Goal: Task Accomplishment & Management: Manage account settings

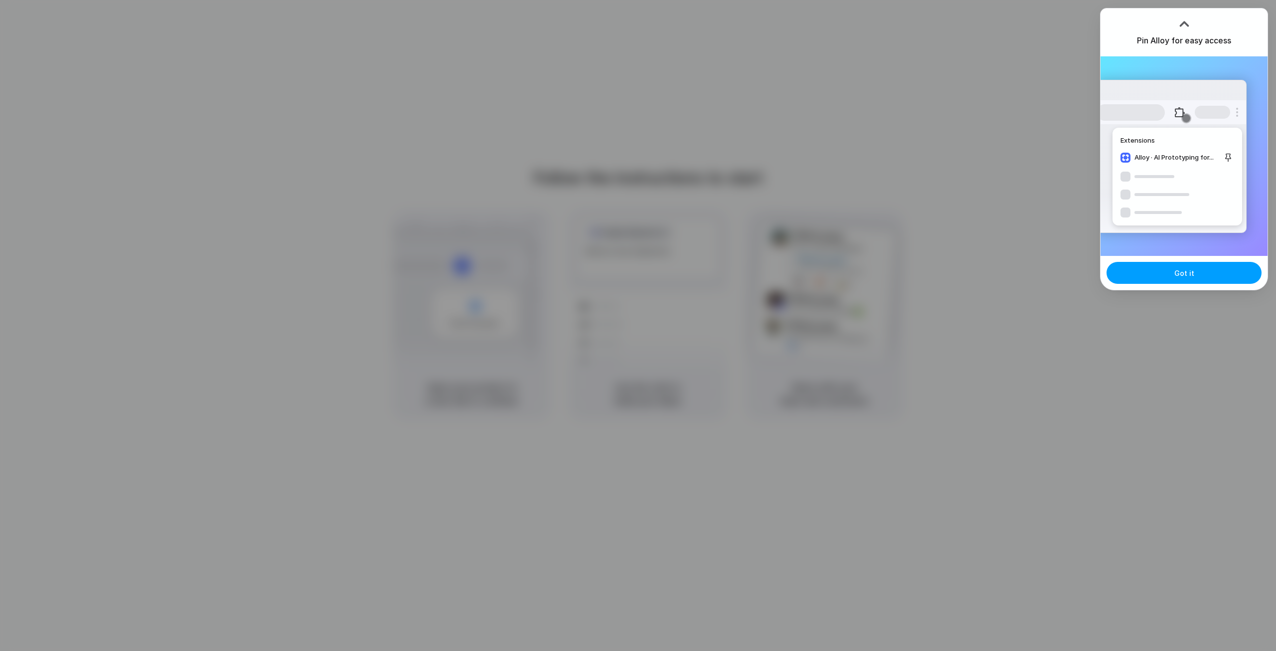
click at [1176, 271] on span "Got it" at bounding box center [1185, 273] width 20 height 10
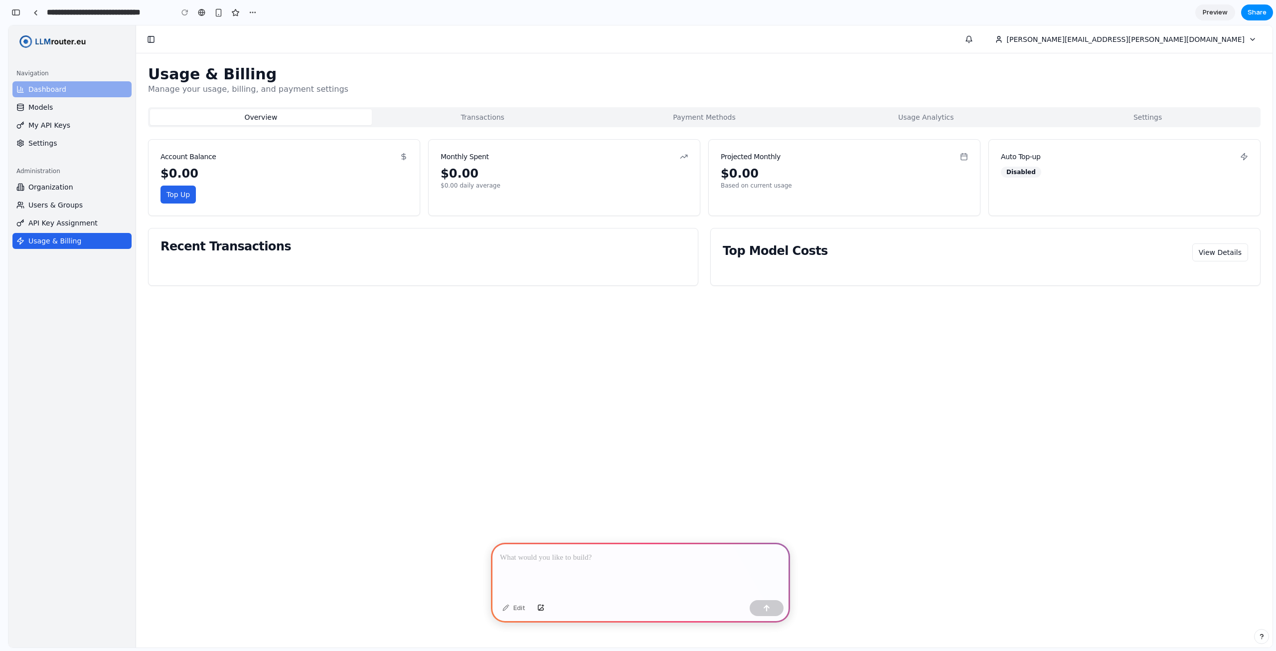
click at [73, 85] on link "Dashboard" at bounding box center [71, 89] width 119 height 16
click at [76, 106] on link "Models" at bounding box center [71, 107] width 119 height 16
click at [76, 130] on link "My API Keys" at bounding box center [71, 125] width 119 height 16
click at [68, 152] on div "Navigation Dashboard Models My API Keys Settings" at bounding box center [71, 108] width 127 height 94
click at [63, 186] on span "Organization" at bounding box center [50, 187] width 45 height 10
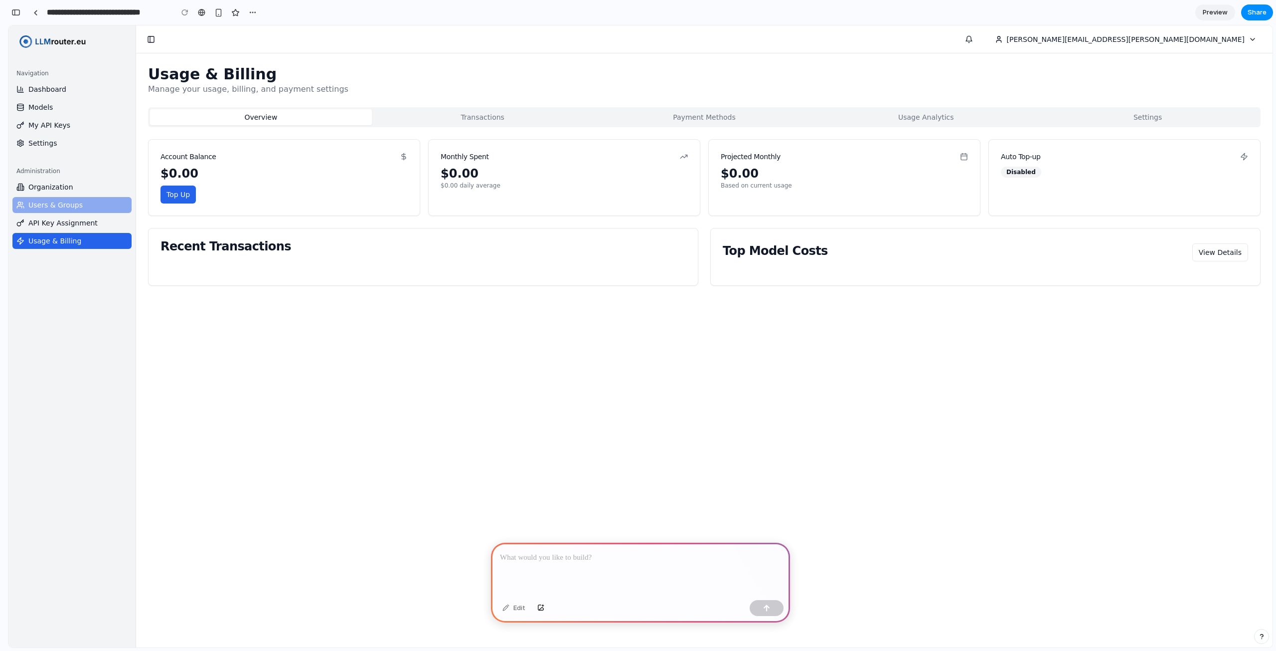
click at [62, 202] on span "Users & Groups" at bounding box center [55, 205] width 54 height 10
click at [62, 218] on span "API Key Assignment" at bounding box center [62, 223] width 69 height 10
click at [62, 244] on span "Usage & Billing" at bounding box center [54, 241] width 53 height 10
click at [35, 106] on span "Models" at bounding box center [40, 107] width 24 height 10
click at [48, 84] on span "Dashboard" at bounding box center [47, 89] width 38 height 10
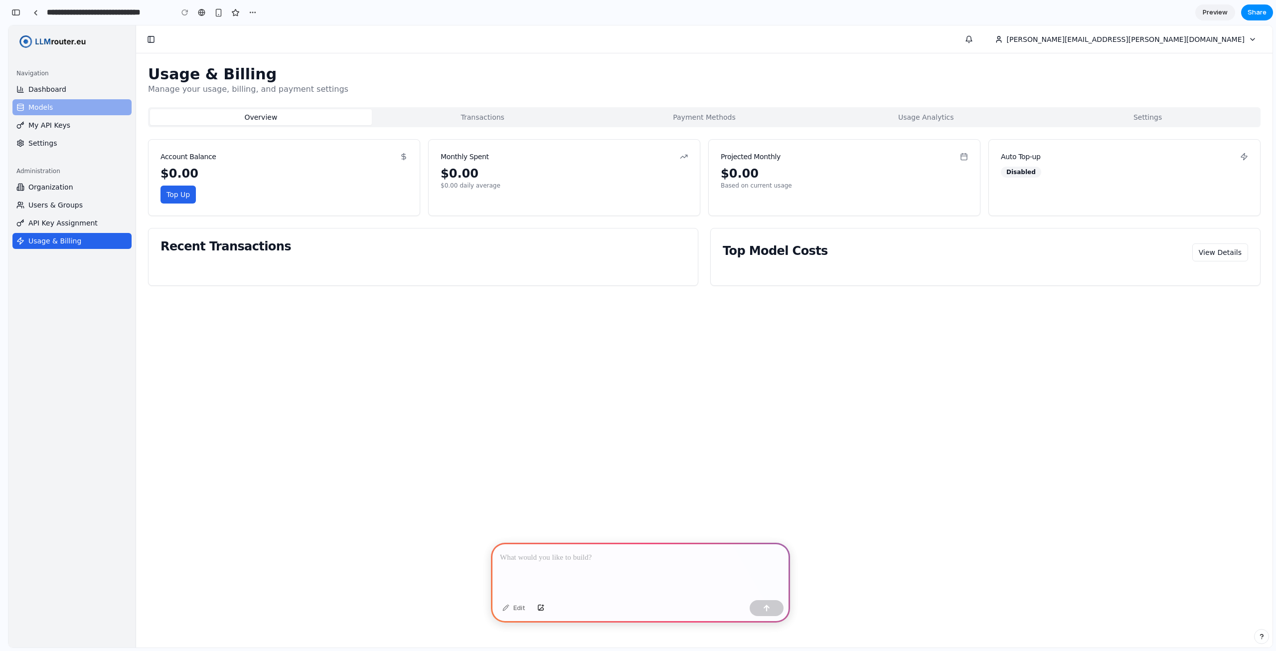
click at [46, 103] on span "Models" at bounding box center [40, 107] width 24 height 10
click at [59, 130] on link "My API Keys" at bounding box center [71, 125] width 119 height 16
click at [61, 187] on span "Organization" at bounding box center [50, 187] width 45 height 10
click at [61, 208] on span "Users & Groups" at bounding box center [55, 205] width 54 height 10
click at [64, 224] on span "API Key Assignment" at bounding box center [62, 223] width 69 height 10
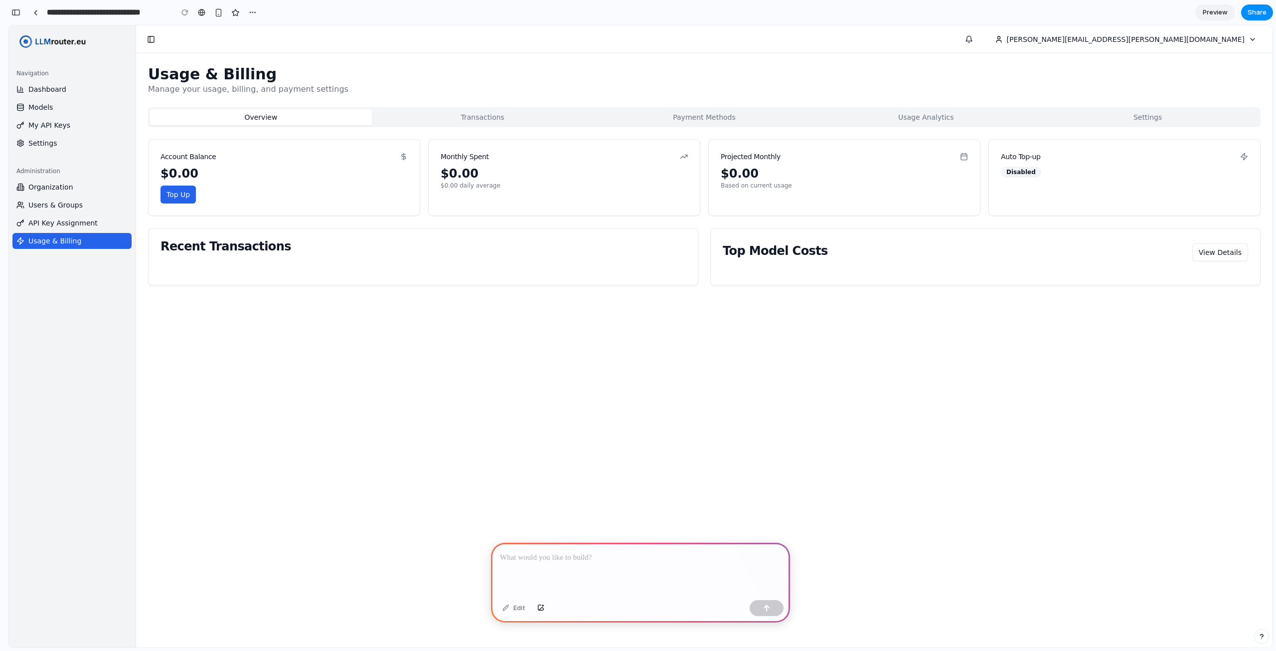
click at [495, 113] on button "Transactions" at bounding box center [483, 117] width 222 height 16
click at [650, 119] on button "Payment Methods" at bounding box center [705, 117] width 222 height 16
click at [913, 102] on div "Usage & Billing Manage your usage, billing, and payment settings Overview Trans…" at bounding box center [704, 175] width 1113 height 220
click at [1118, 120] on button "Settings" at bounding box center [1148, 117] width 222 height 16
click at [667, 565] on div at bounding box center [640, 568] width 299 height 53
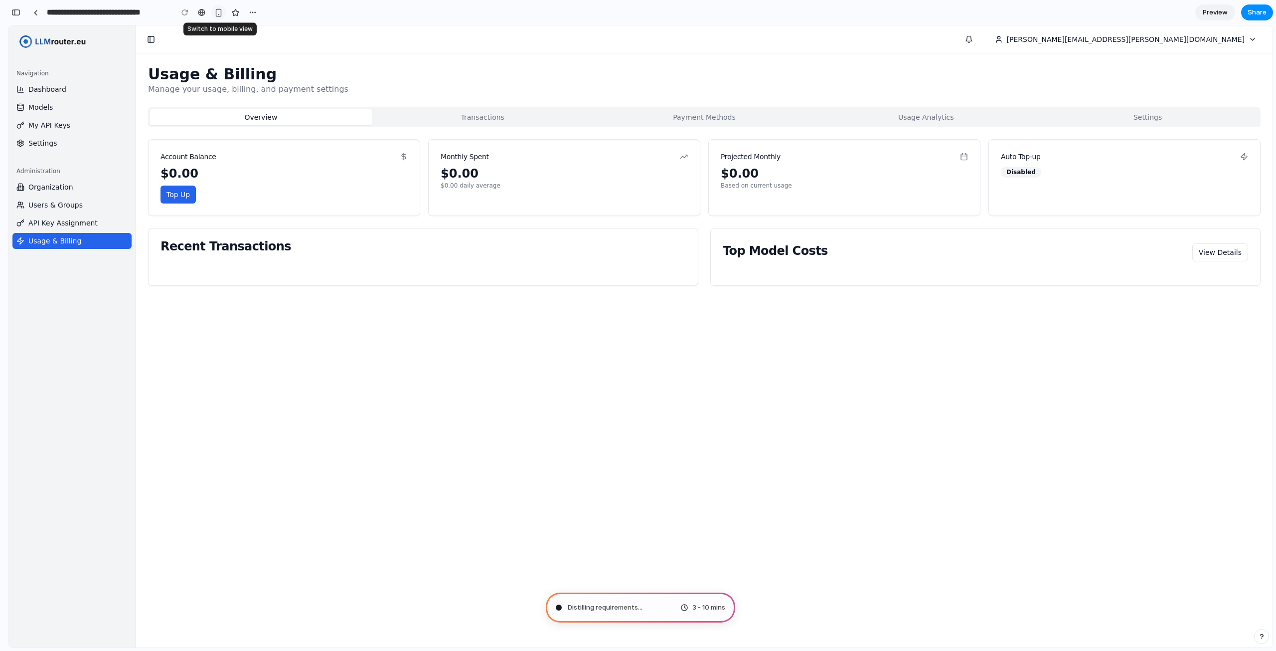
click at [220, 11] on div "button" at bounding box center [218, 12] width 8 height 8
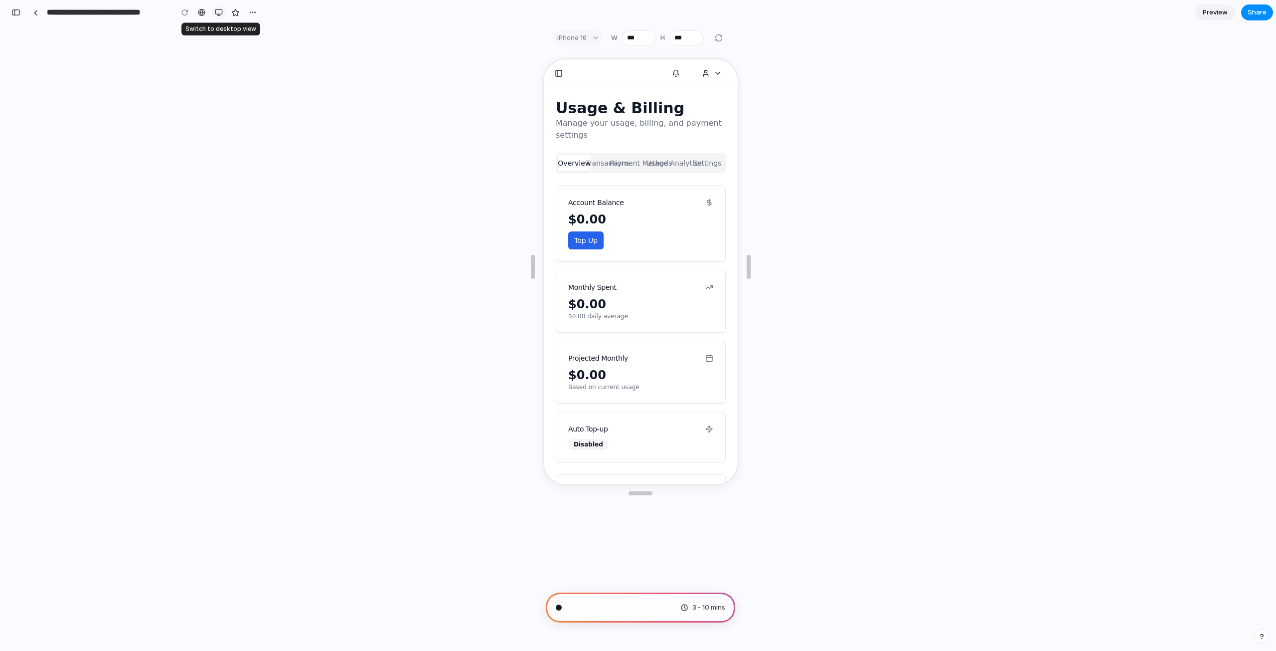
click at [220, 11] on div "button" at bounding box center [219, 12] width 8 height 8
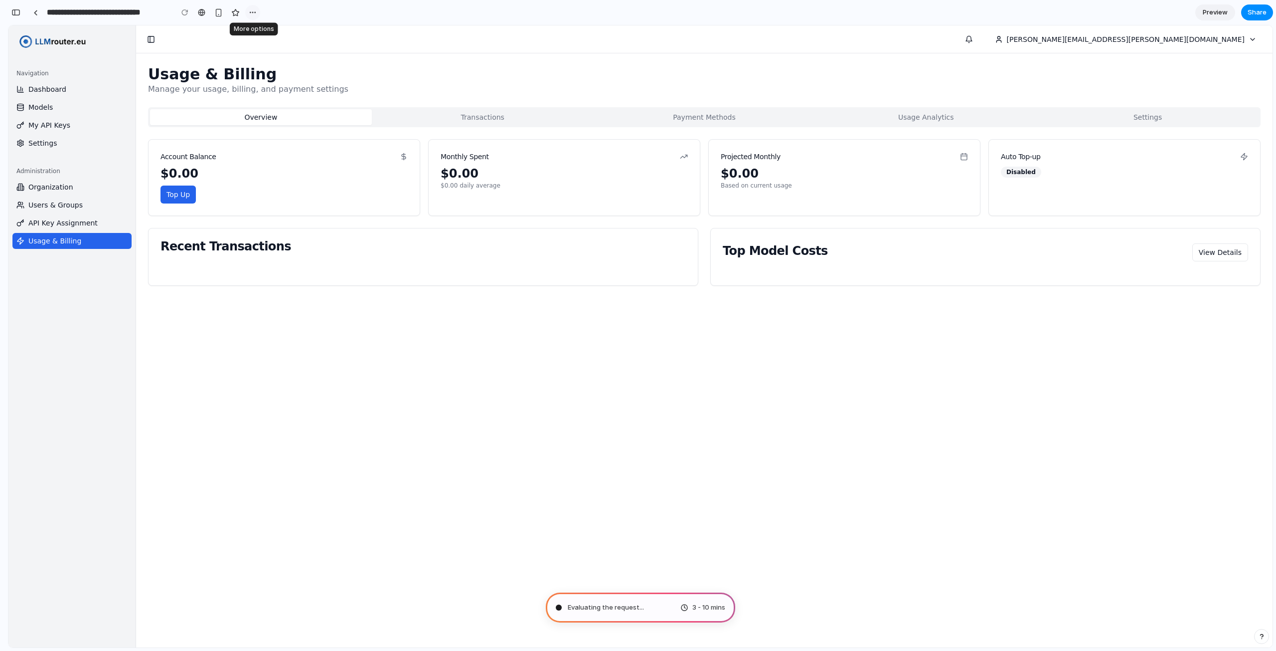
click at [251, 14] on div "button" at bounding box center [253, 12] width 8 height 8
click at [251, 14] on div "Duplicate Delete" at bounding box center [638, 325] width 1276 height 651
click at [205, 12] on div at bounding box center [201, 12] width 7 height 8
click at [11, 11] on button "button" at bounding box center [16, 12] width 16 height 16
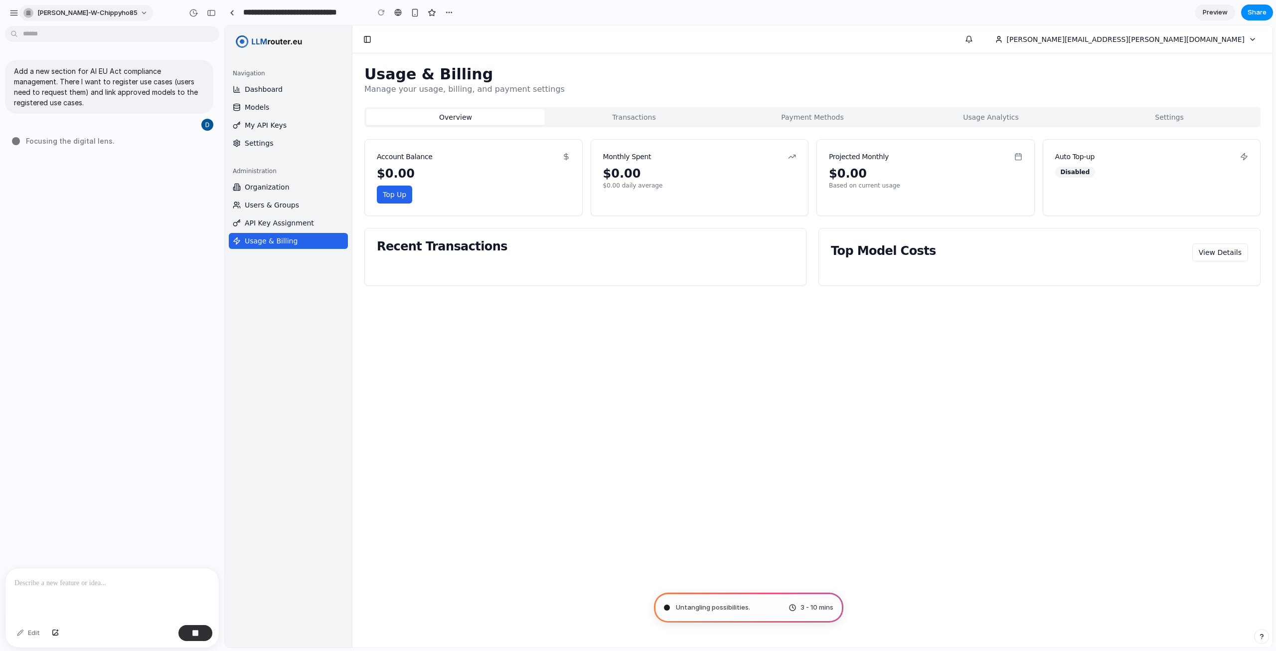
click at [89, 14] on span "daniel-w-chippyho85" at bounding box center [87, 13] width 100 height 10
click at [74, 16] on div "Settings Invite members Change theme Sign out" at bounding box center [638, 325] width 1276 height 651
click at [307, 110] on link "Models" at bounding box center [288, 107] width 119 height 16
click at [318, 87] on link "Dashboard" at bounding box center [288, 89] width 119 height 16
click at [307, 127] on link "My API Keys" at bounding box center [288, 125] width 119 height 16
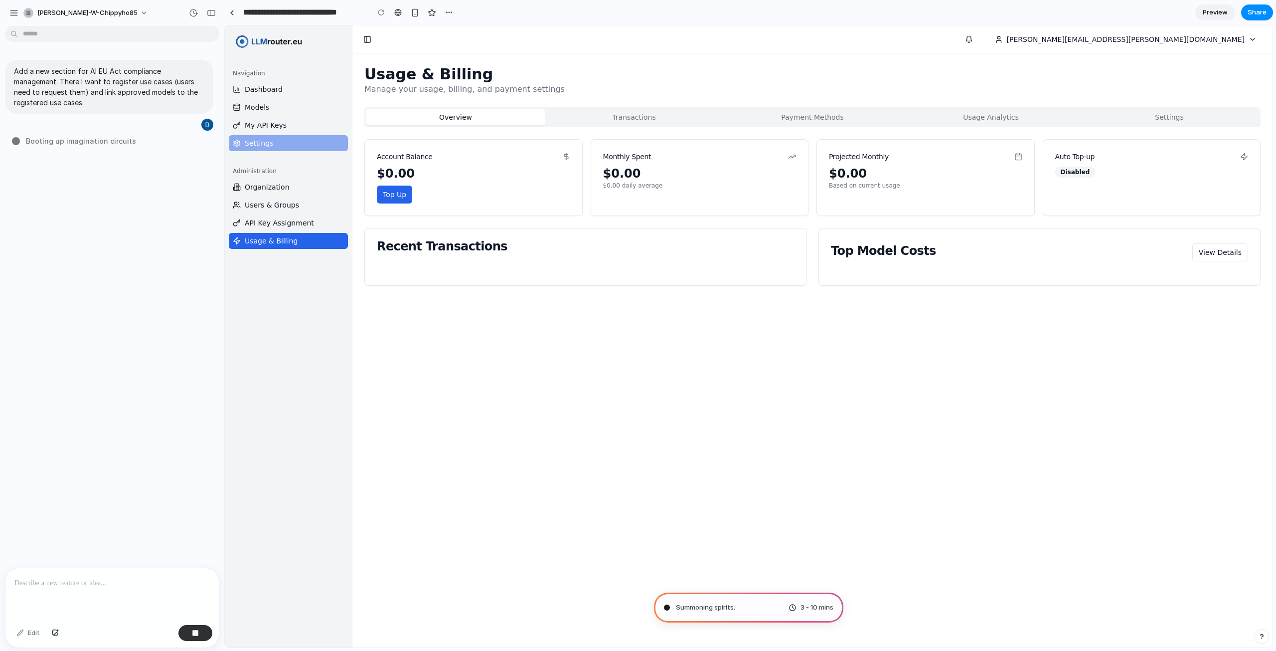
click at [302, 139] on link "Settings" at bounding box center [288, 143] width 119 height 16
click at [578, 119] on button "Transactions" at bounding box center [634, 117] width 178 height 16
click at [792, 118] on button "Payment Methods" at bounding box center [812, 117] width 178 height 16
click at [997, 111] on button "Usage Analytics" at bounding box center [991, 117] width 178 height 16
click at [1173, 119] on button "Settings" at bounding box center [1169, 117] width 178 height 16
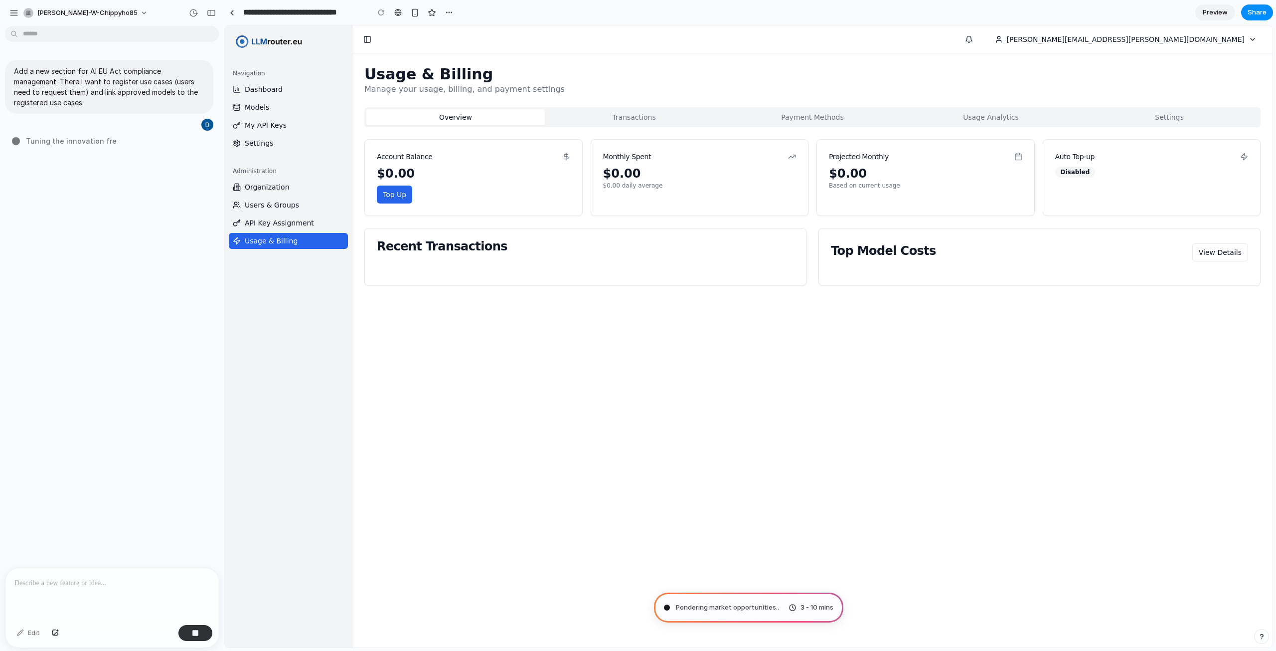
click at [1086, 173] on div "Disabled" at bounding box center [1075, 172] width 40 height 11
click at [401, 194] on button "Top Up" at bounding box center [394, 194] width 35 height 18
click at [562, 157] on icon at bounding box center [566, 157] width 8 height 8
click at [286, 205] on span "Users & Groups" at bounding box center [272, 205] width 54 height 10
click at [286, 219] on span "API Key Assignment" at bounding box center [279, 223] width 69 height 10
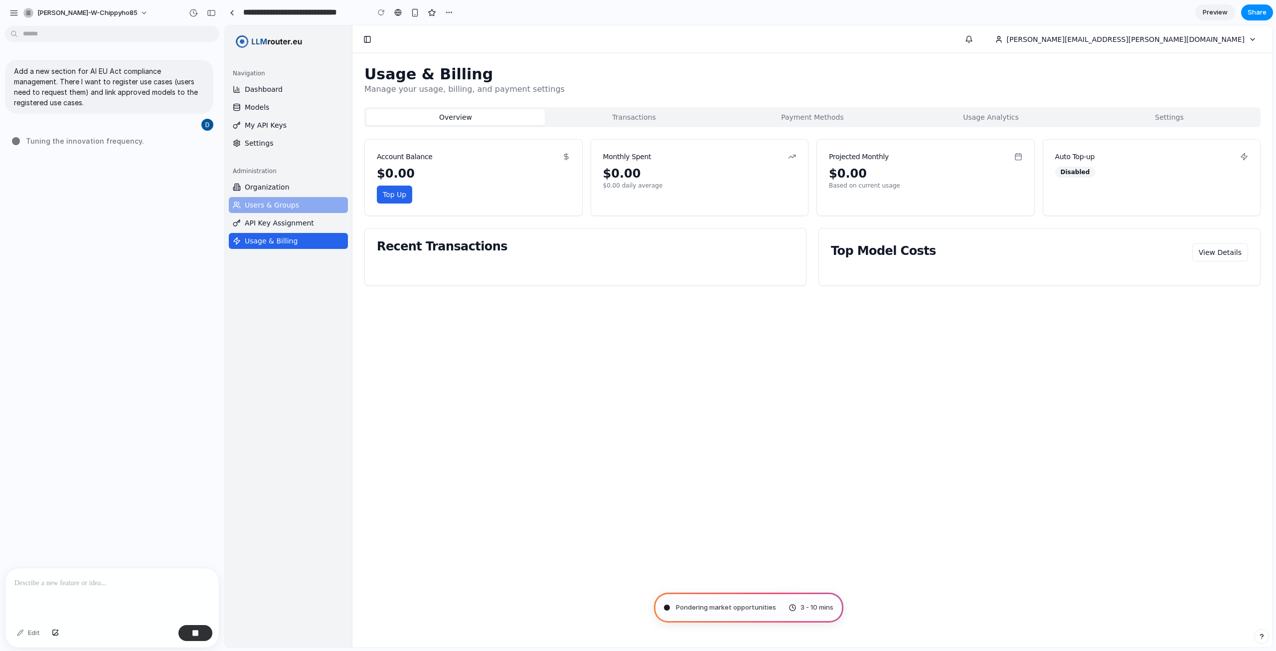
click at [286, 207] on span "Users & Groups" at bounding box center [272, 205] width 54 height 10
click at [288, 194] on link "Organization" at bounding box center [288, 187] width 119 height 16
type input "**********"
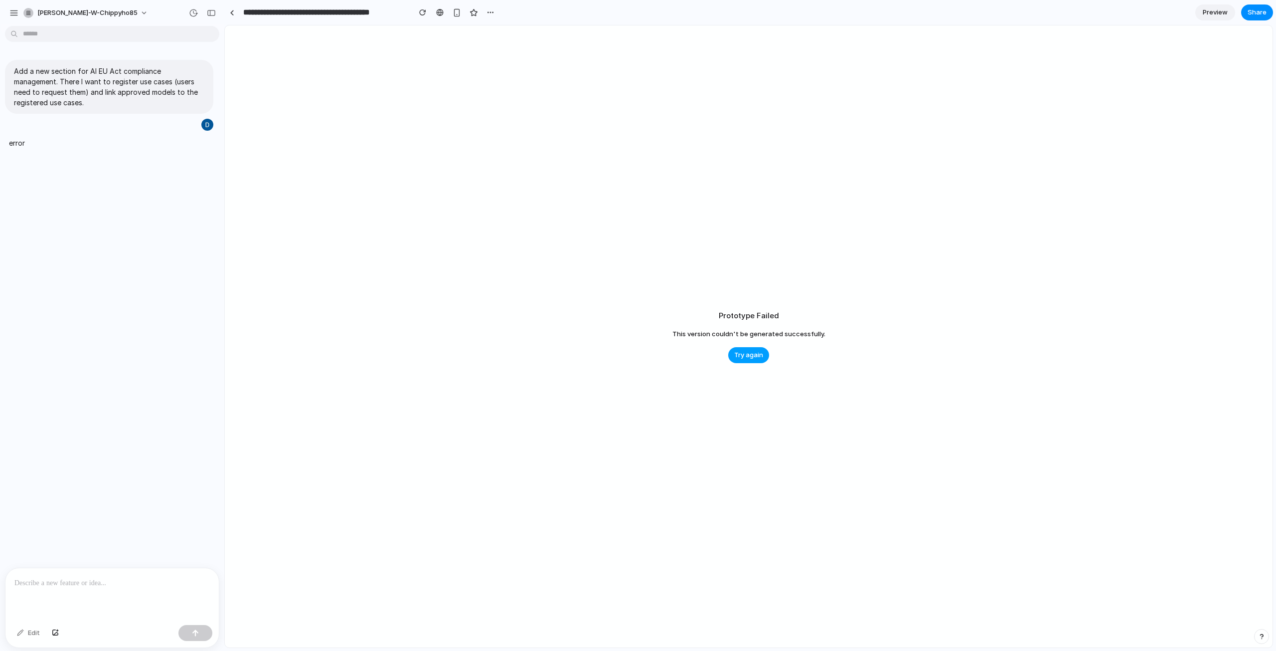
click at [759, 357] on span "Try again" at bounding box center [748, 355] width 29 height 10
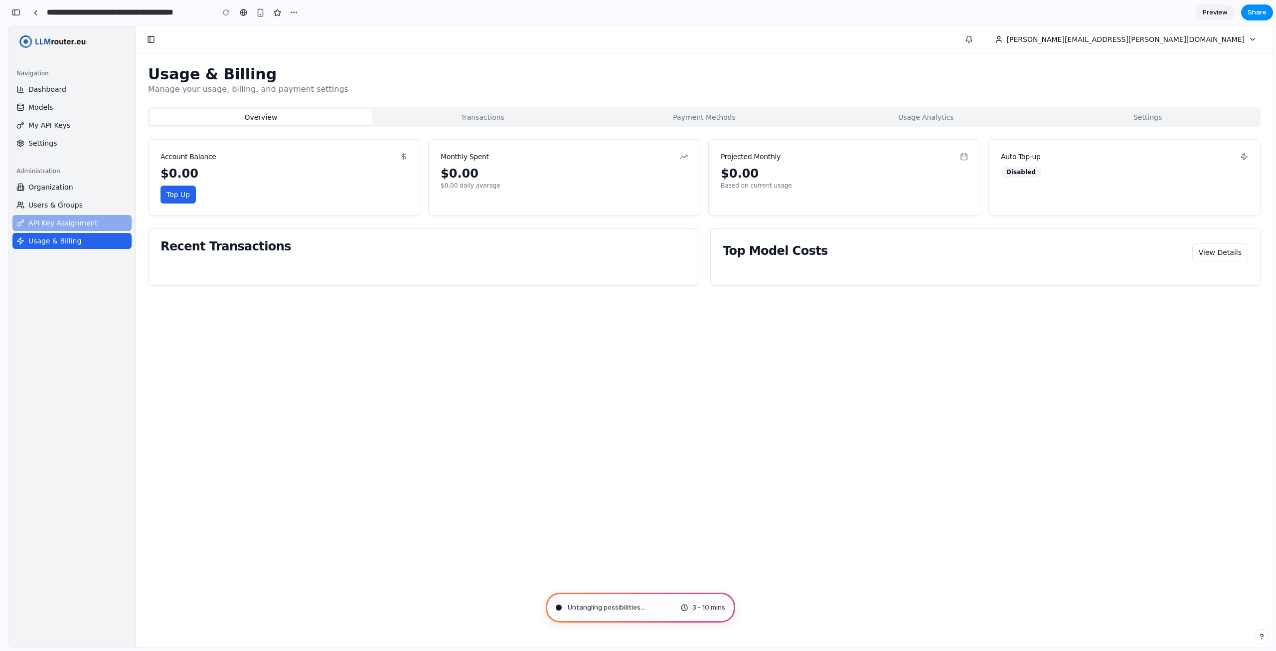
click at [86, 218] on span "API Key Assignment" at bounding box center [62, 223] width 69 height 10
click at [89, 205] on link "Users & Groups" at bounding box center [71, 205] width 119 height 16
click at [93, 188] on link "Organization" at bounding box center [71, 187] width 119 height 16
click at [93, 137] on link "Settings" at bounding box center [71, 143] width 119 height 16
click at [93, 121] on link "My API Keys" at bounding box center [71, 125] width 119 height 16
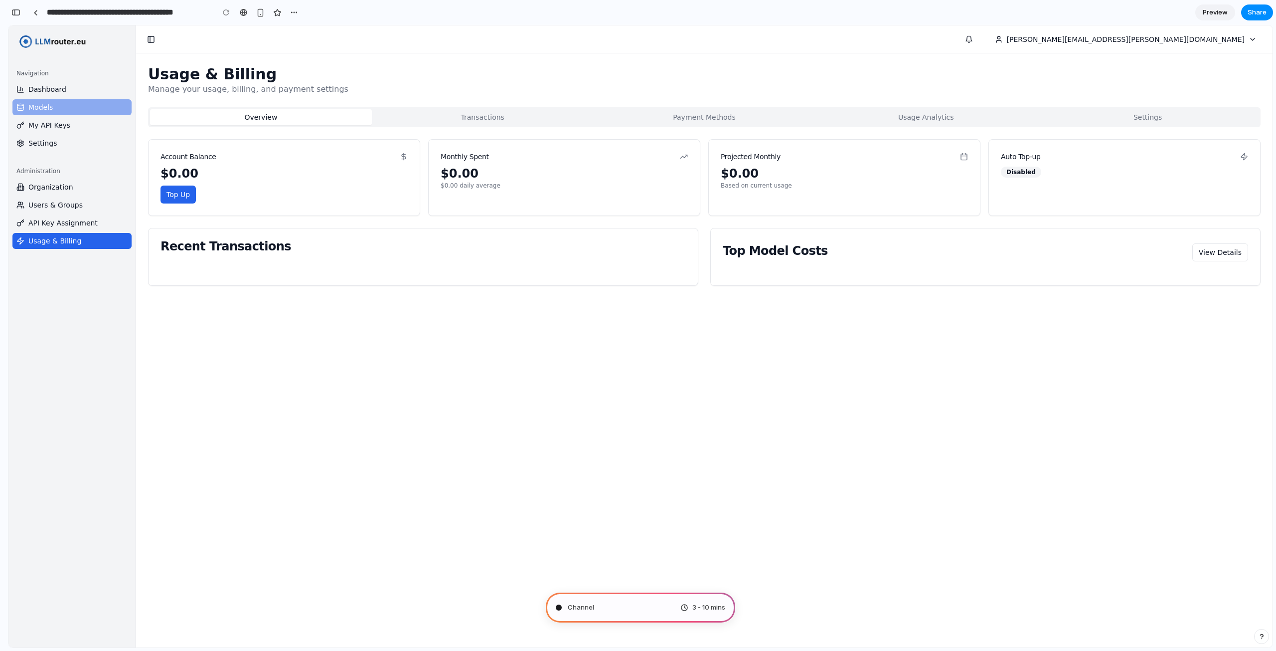
click at [90, 101] on link "Models" at bounding box center [71, 107] width 119 height 16
click at [94, 84] on link "Dashboard" at bounding box center [71, 89] width 119 height 16
click at [81, 44] on img at bounding box center [52, 41] width 73 height 16
click at [152, 43] on button "Toggle Sidebar" at bounding box center [151, 39] width 14 height 14
click at [153, 39] on button "Toggle Sidebar" at bounding box center [151, 39] width 14 height 14
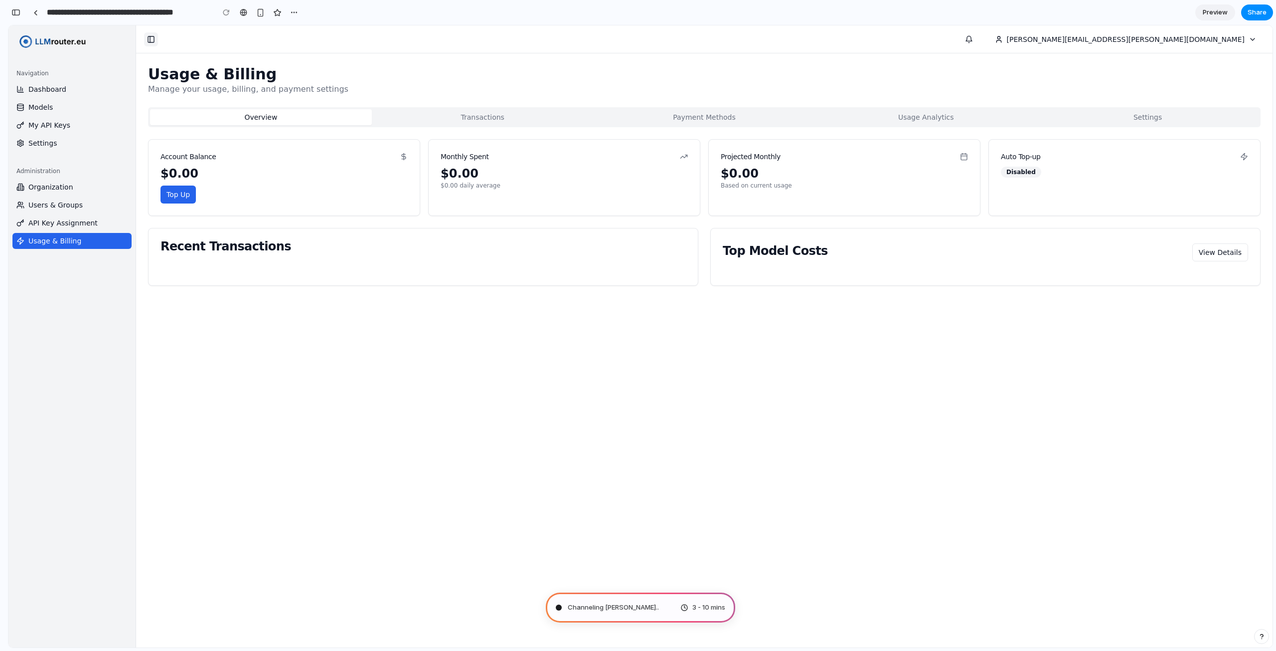
click at [152, 37] on button "Toggle Sidebar" at bounding box center [151, 39] width 14 height 14
click at [1187, 38] on span "daniel.weise@makonis.de" at bounding box center [1126, 39] width 238 height 10
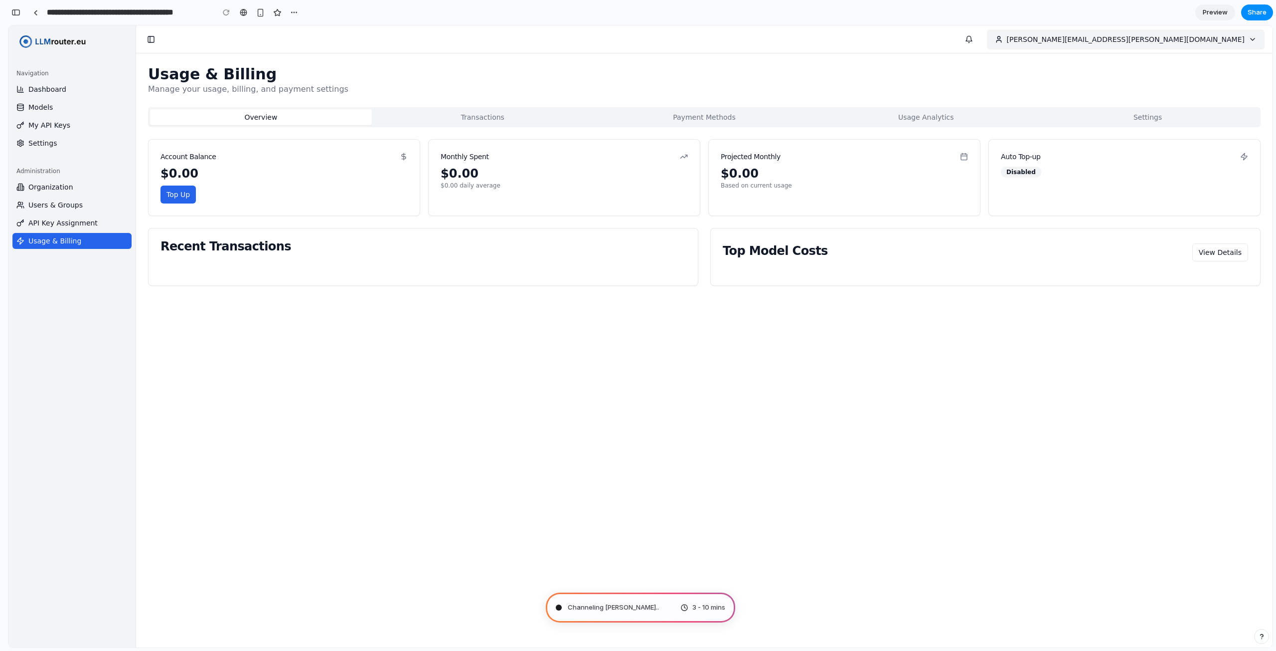
click at [1185, 39] on span "daniel.weise@makonis.de" at bounding box center [1126, 39] width 238 height 10
click at [979, 36] on button at bounding box center [969, 39] width 20 height 20
click at [979, 37] on button at bounding box center [969, 39] width 20 height 20
click at [1213, 11] on span "Preview" at bounding box center [1215, 12] width 25 height 10
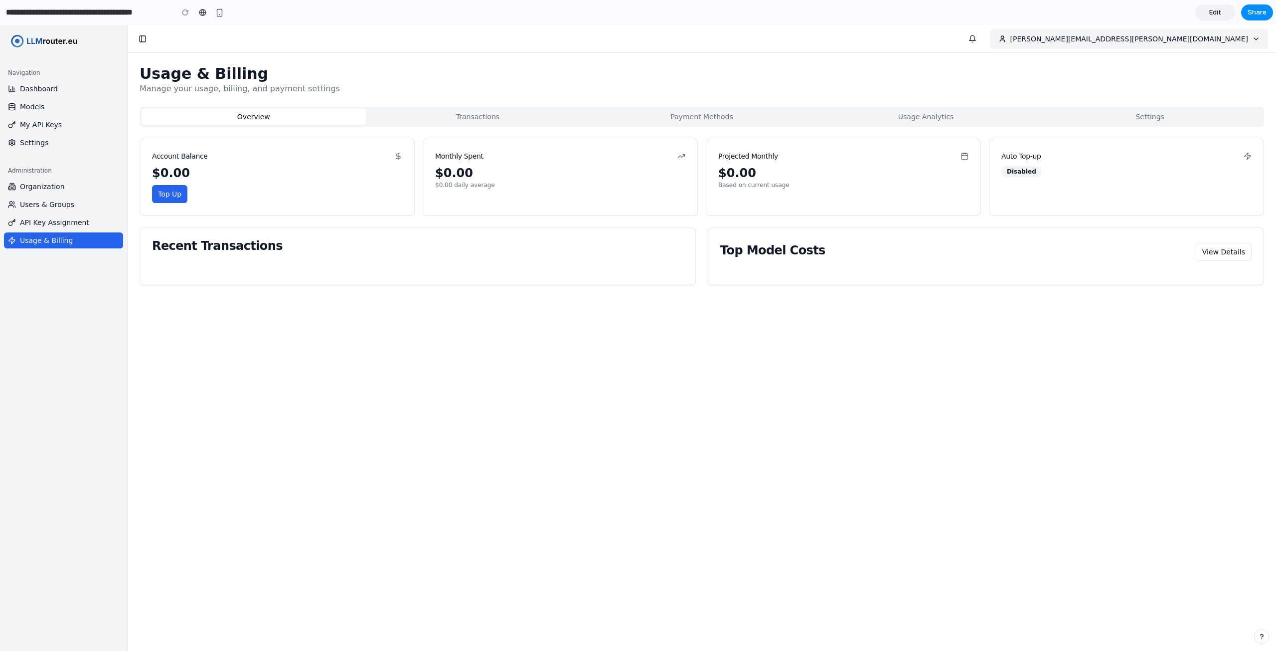
click at [1204, 37] on span "daniel.weise@makonis.de" at bounding box center [1130, 39] width 238 height 10
click at [983, 39] on button at bounding box center [973, 39] width 20 height 20
click at [1206, 13] on link "Edit" at bounding box center [1215, 12] width 40 height 16
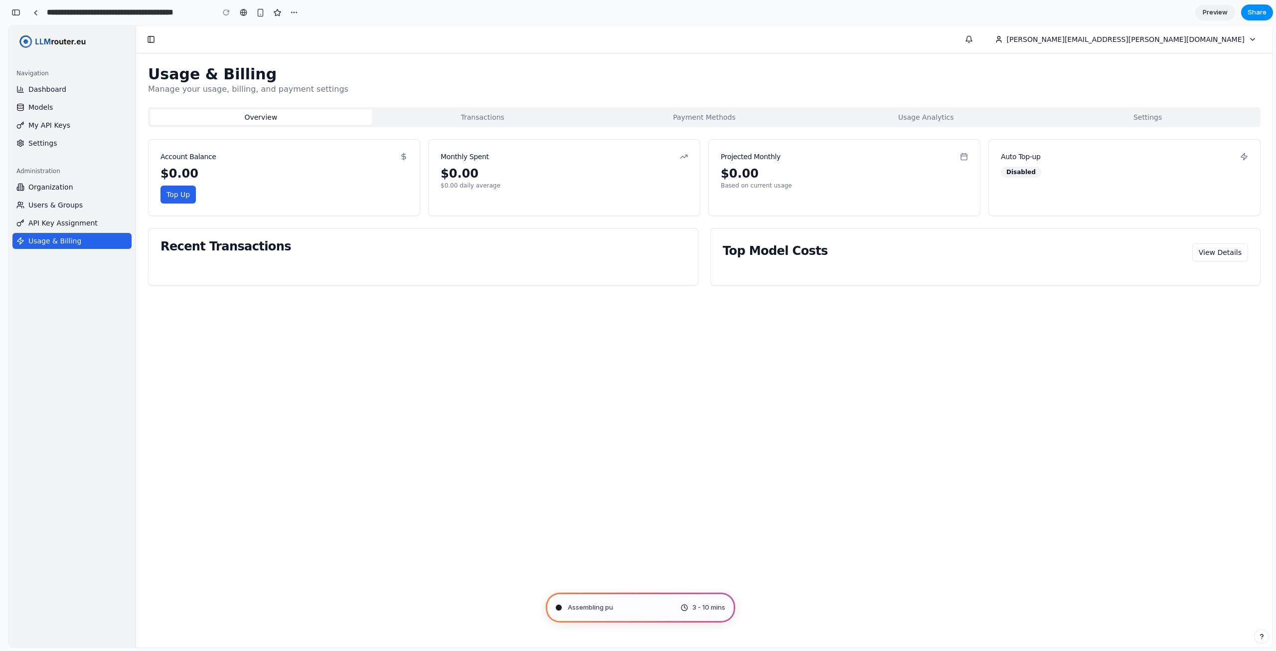
drag, startPoint x: 1189, startPoint y: 40, endPoint x: 1189, endPoint y: 54, distance: 14.5
click at [1182, 65] on div "Toggle Sidebar daniel.weise@makonis.de Usage & Billing Manage your usage, billi…" at bounding box center [704, 336] width 1137 height 622
click at [1204, 10] on span "Preview" at bounding box center [1215, 12] width 25 height 10
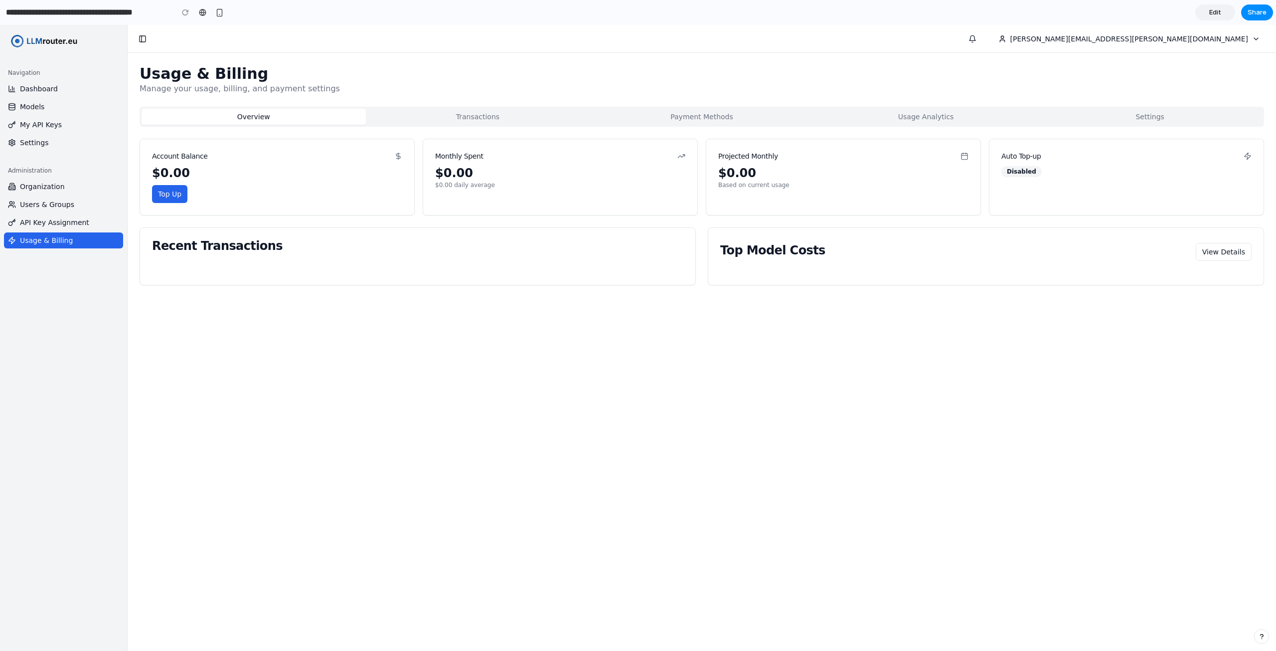
click at [1204, 10] on link "Edit" at bounding box center [1215, 12] width 40 height 16
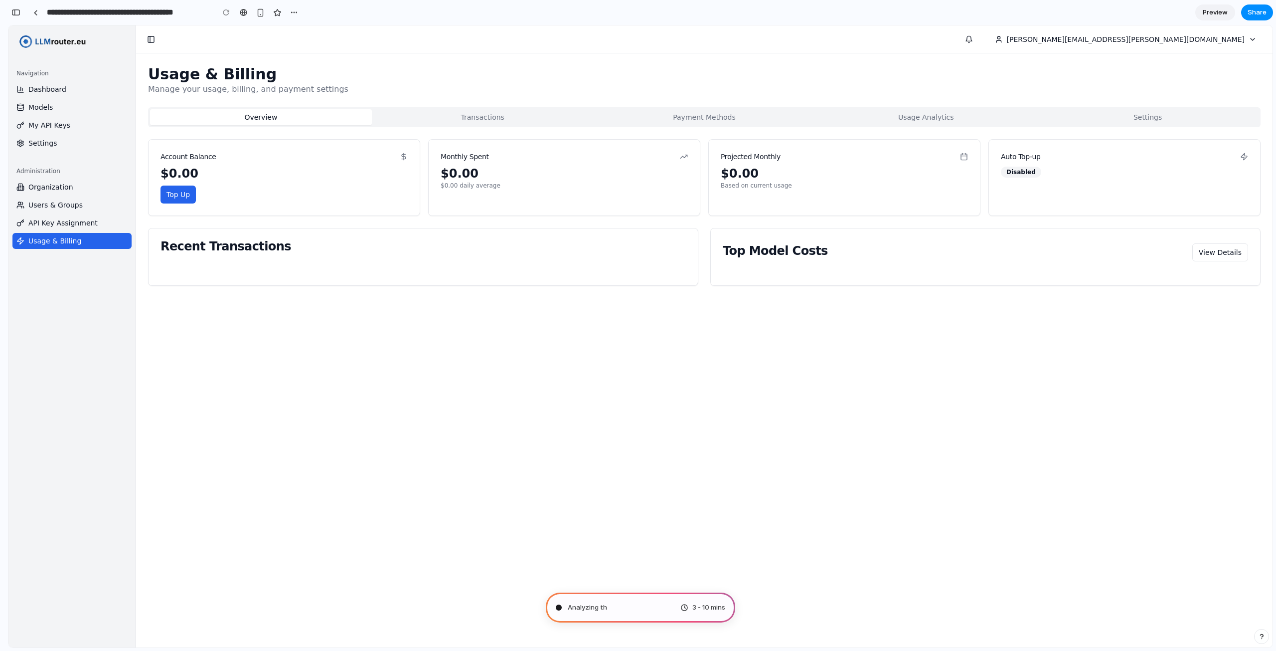
click at [1204, 10] on span "Preview" at bounding box center [1215, 12] width 25 height 10
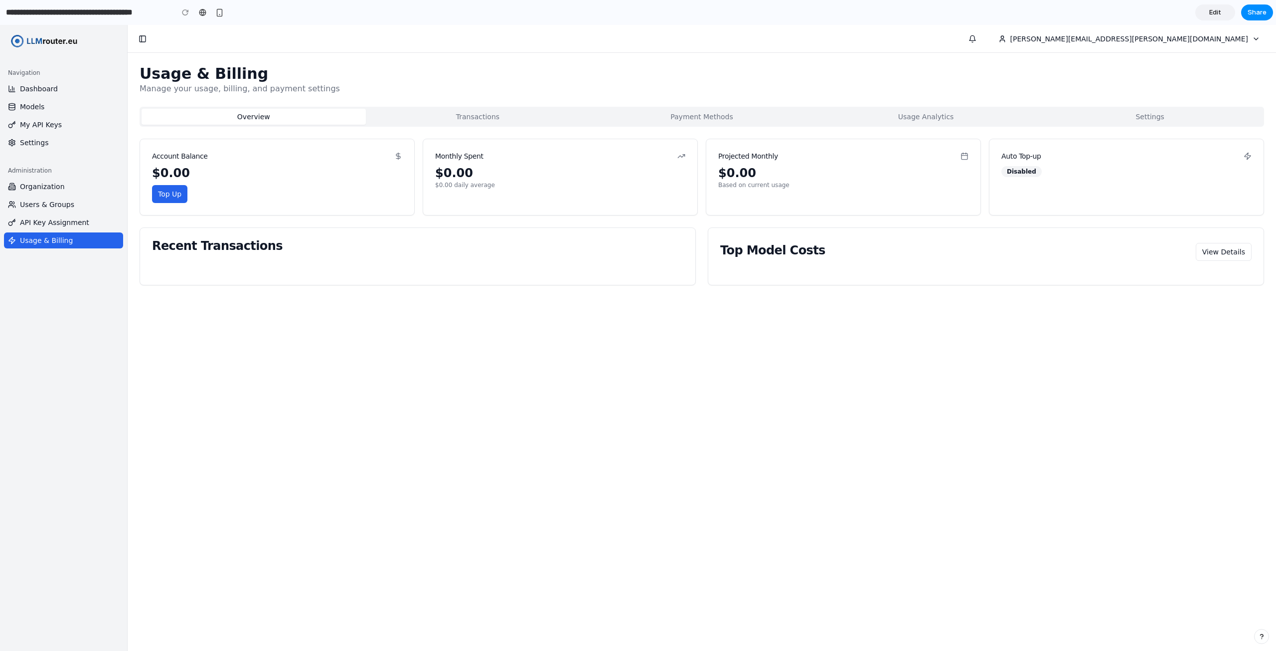
click at [1208, 11] on link "Edit" at bounding box center [1215, 12] width 40 height 16
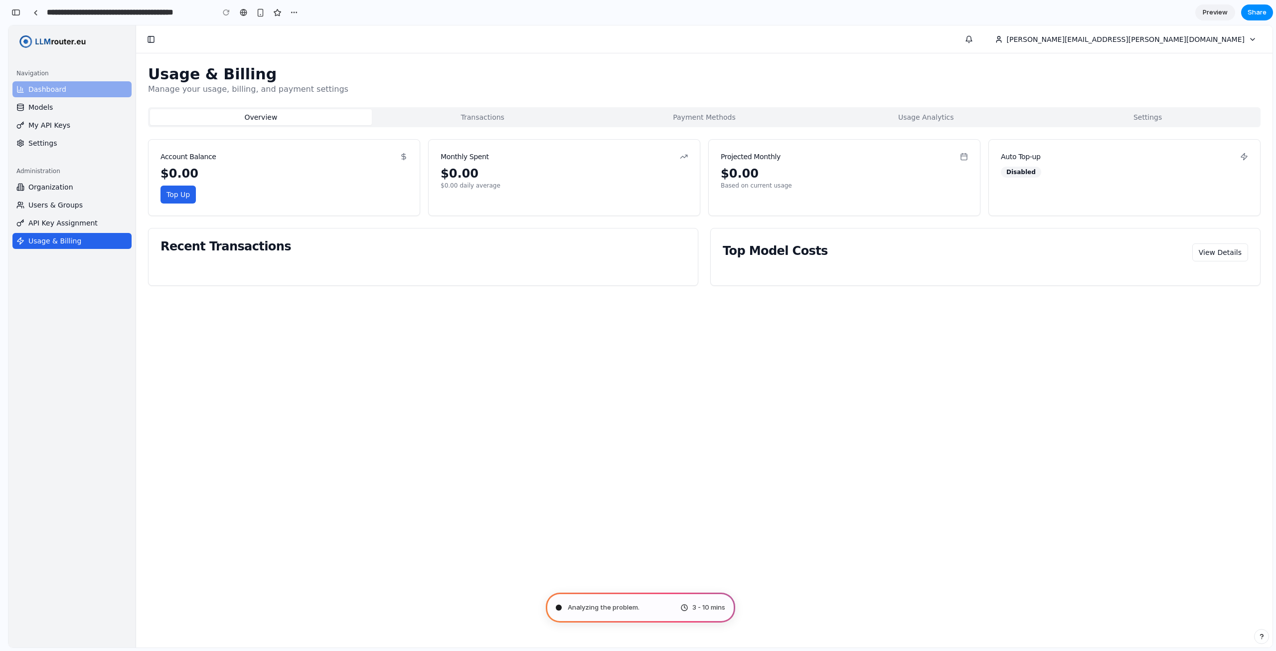
click at [115, 90] on link "Dashboard" at bounding box center [71, 89] width 119 height 16
click at [189, 116] on button "Overview" at bounding box center [261, 117] width 222 height 16
click at [184, 187] on button "Top Up" at bounding box center [178, 194] width 35 height 18
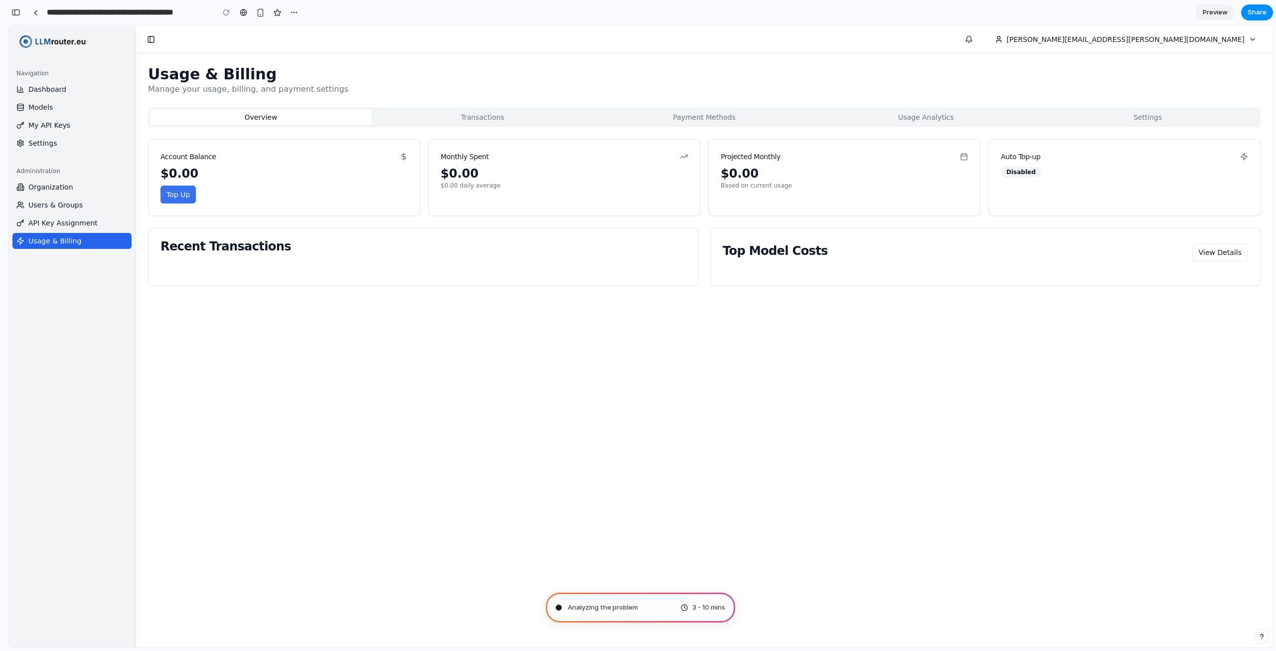
drag, startPoint x: 186, startPoint y: 201, endPoint x: 188, endPoint y: 194, distance: 7.4
click at [187, 198] on button "Top Up" at bounding box center [178, 194] width 35 height 18
click at [188, 194] on button "Top Up" at bounding box center [178, 194] width 35 height 18
click at [153, 41] on button "Toggle Sidebar" at bounding box center [151, 39] width 14 height 14
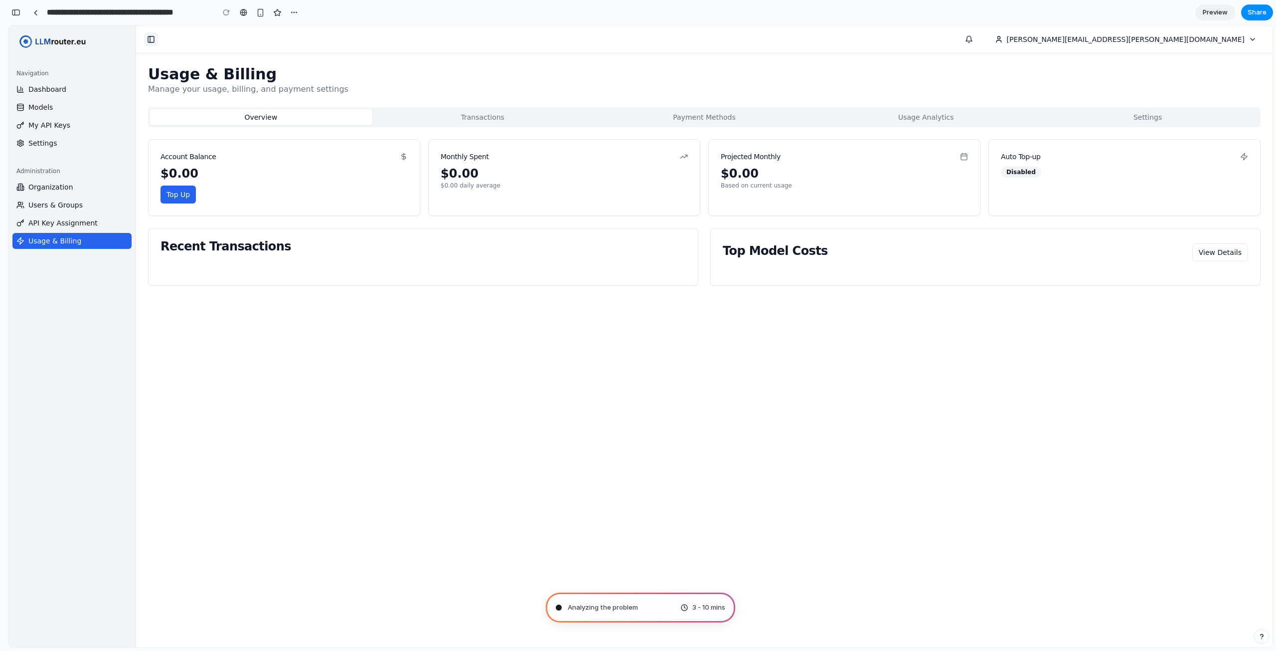
click at [153, 41] on button "Toggle Sidebar" at bounding box center [151, 39] width 14 height 14
click at [293, 13] on div "button" at bounding box center [294, 12] width 8 height 8
click at [36, 10] on div "Duplicate Delete" at bounding box center [638, 325] width 1276 height 651
click at [36, 10] on div at bounding box center [35, 12] width 4 height 5
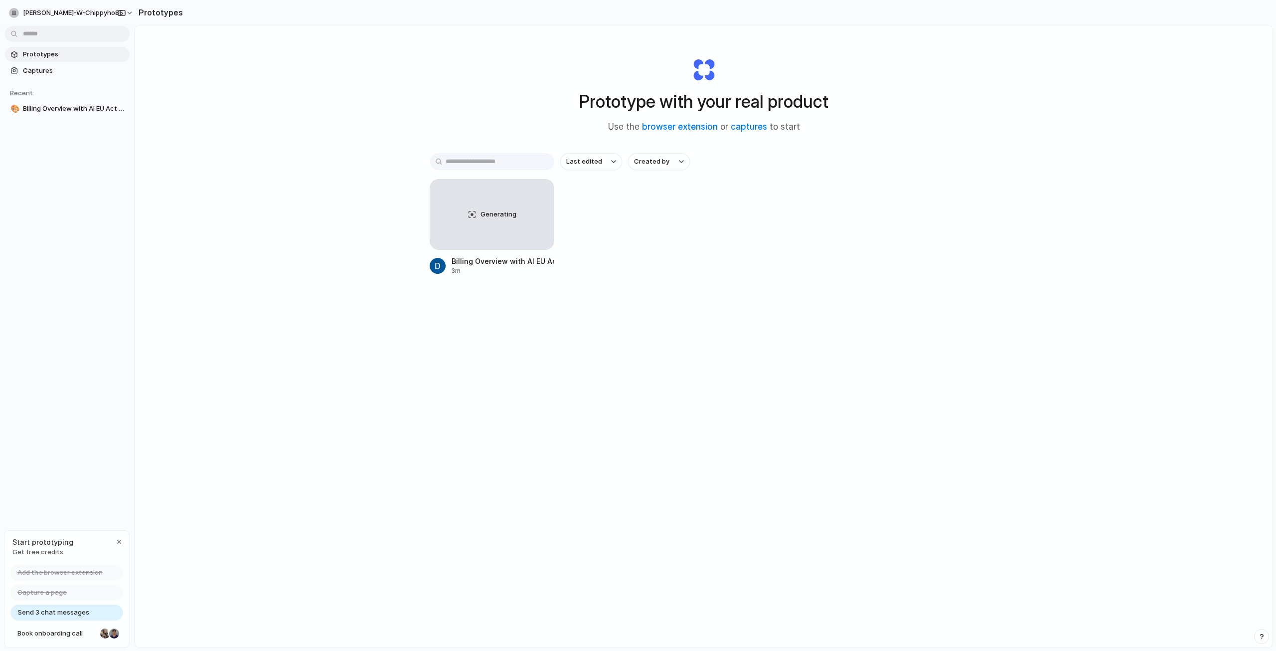
click at [89, 611] on div "Send 3 chat messages" at bounding box center [66, 612] width 113 height 16
click at [118, 545] on button "button" at bounding box center [119, 541] width 12 height 12
click at [114, 106] on body "daniel-w-chippyho85 Prototypes Captures Recent 🎨 Billing Overview with AI EU Ac…" at bounding box center [638, 325] width 1276 height 651
click at [77, 116] on div "Open in new tab Copy link Delete" at bounding box center [638, 325] width 1276 height 651
click at [80, 111] on span "Billing Overview with AI EU Act Compliance" at bounding box center [74, 109] width 103 height 10
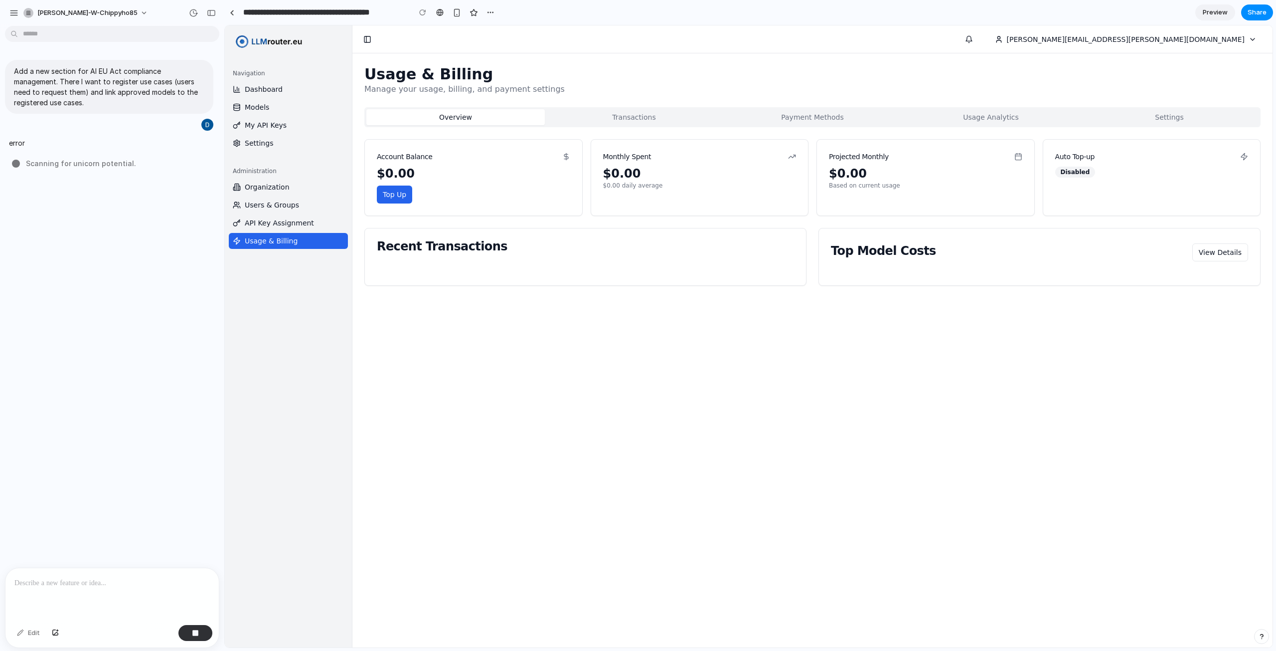
click at [119, 172] on div "Add a new section for AI EU Act compliance management. There I want to register…" at bounding box center [109, 298] width 218 height 537
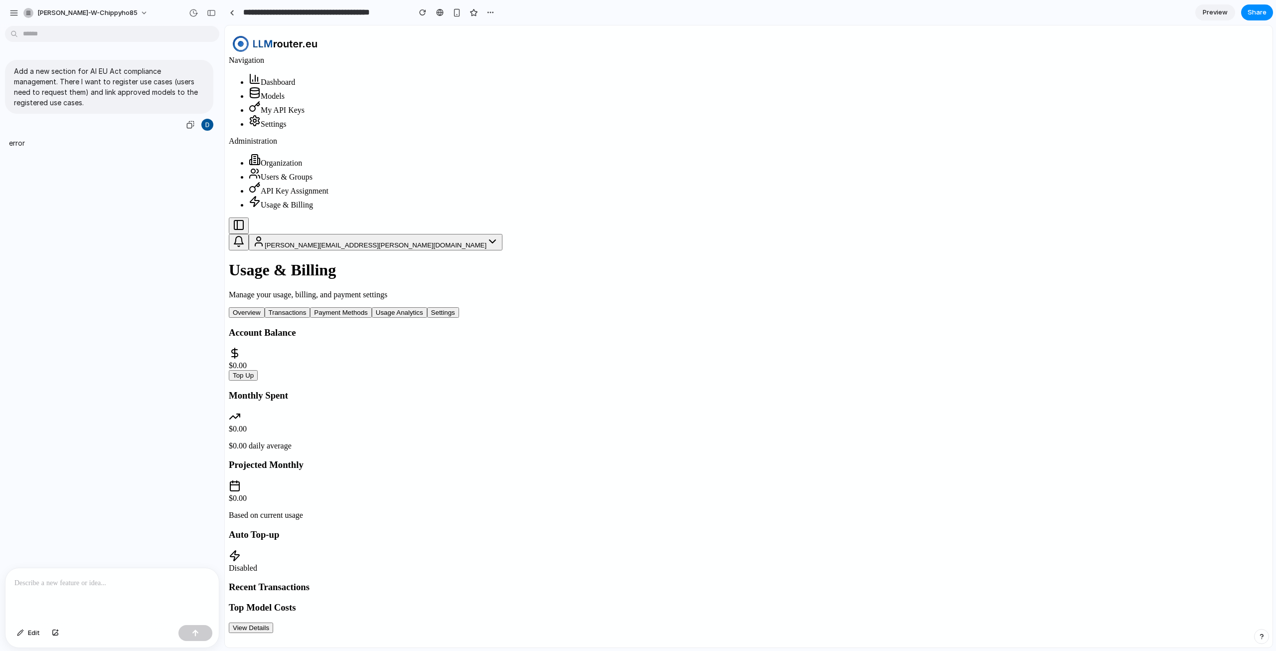
click at [131, 128] on div "Add a new section for AI EU Act compliance management. There I want to register…" at bounding box center [109, 96] width 208 height 72
click at [27, 135] on div "error" at bounding box center [92, 143] width 174 height 22
click at [16, 146] on p "error" at bounding box center [17, 143] width 16 height 10
click at [285, 195] on span "API Key Assignment" at bounding box center [295, 190] width 68 height 8
click at [286, 181] on span "Users & Groups" at bounding box center [287, 176] width 52 height 8
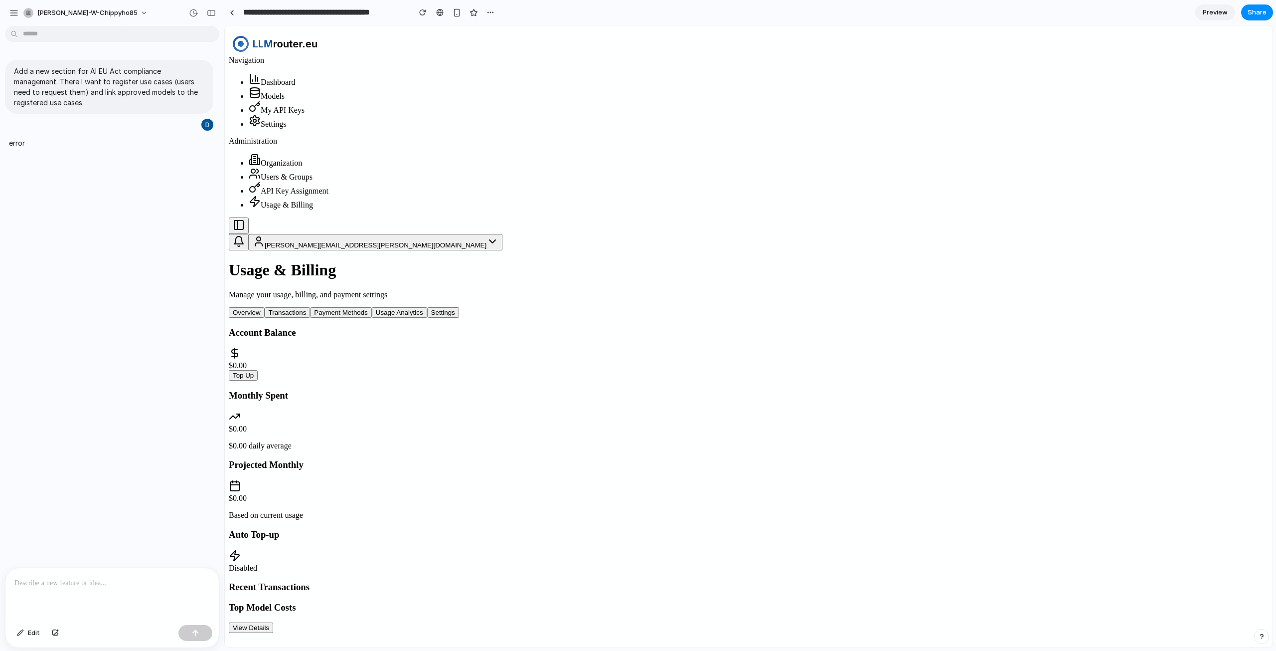
drag, startPoint x: 284, startPoint y: 190, endPoint x: 284, endPoint y: 168, distance: 22.4
click at [284, 167] on span "Organization" at bounding box center [281, 163] width 41 height 8
click at [284, 146] on div "Administration" at bounding box center [749, 141] width 1040 height 9
click at [284, 117] on ul "Dashboard Models My API Keys Settings" at bounding box center [749, 101] width 1040 height 56
click at [292, 86] on link "Dashboard" at bounding box center [272, 82] width 46 height 8
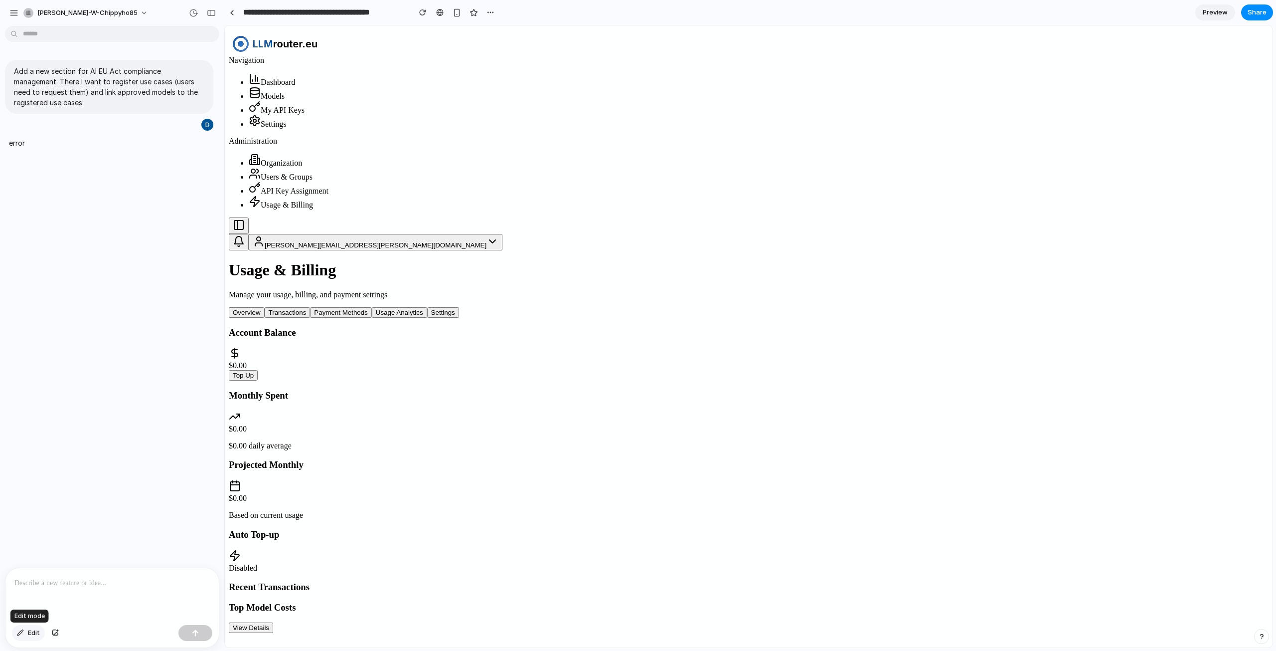
click at [26, 630] on button "Edit" at bounding box center [28, 633] width 33 height 16
click at [85, 637] on div "Edit" at bounding box center [111, 634] width 213 height 26
click at [1247, 25] on main "Chat Preview" at bounding box center [748, 336] width 1049 height 623
click at [1232, 38] on div at bounding box center [748, 336] width 1047 height 622
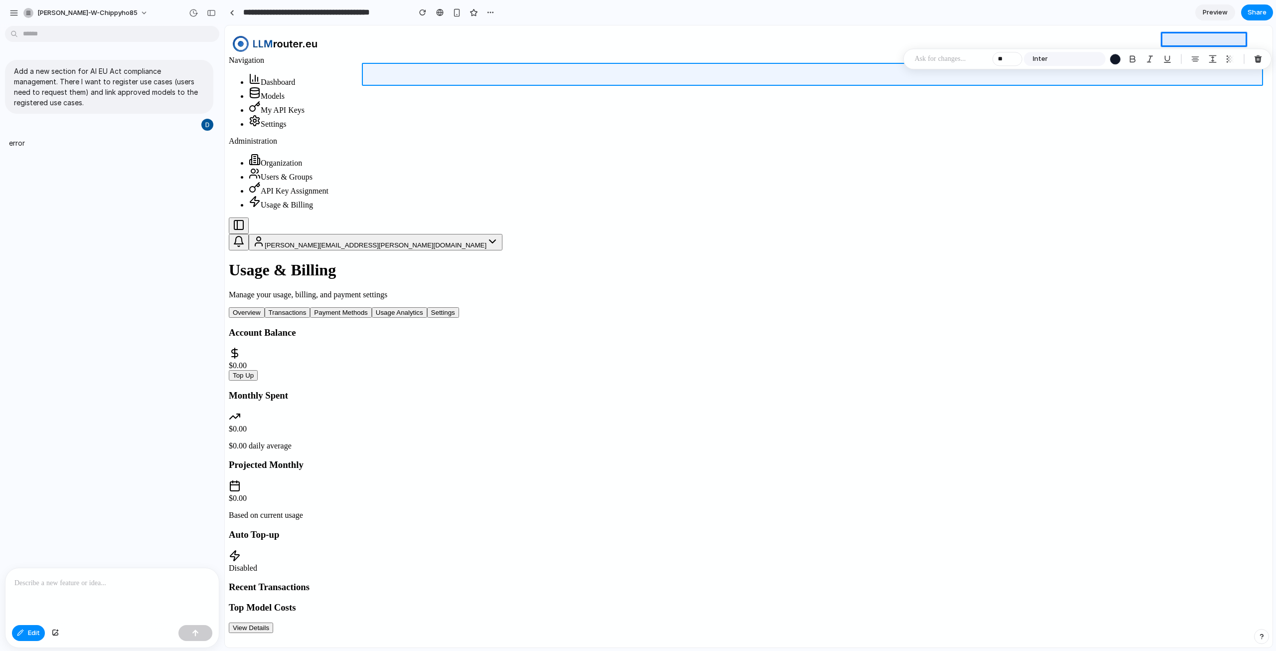
click at [1100, 235] on div at bounding box center [748, 336] width 1047 height 622
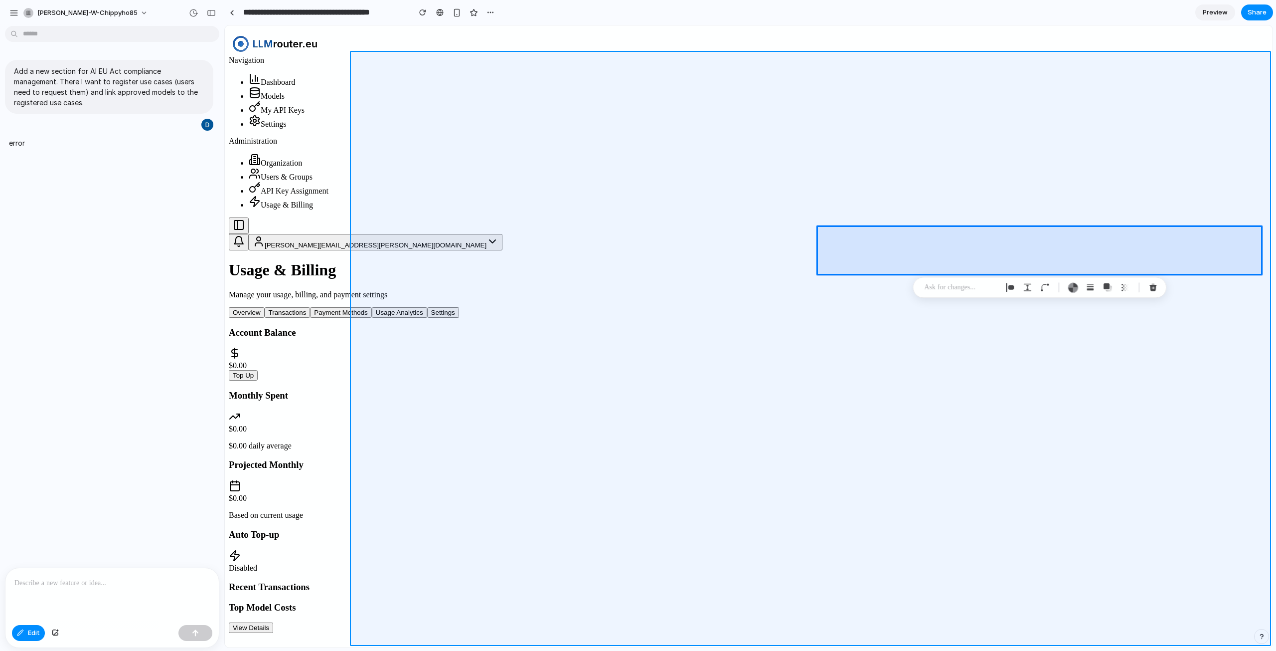
click at [760, 361] on div at bounding box center [748, 336] width 1047 height 622
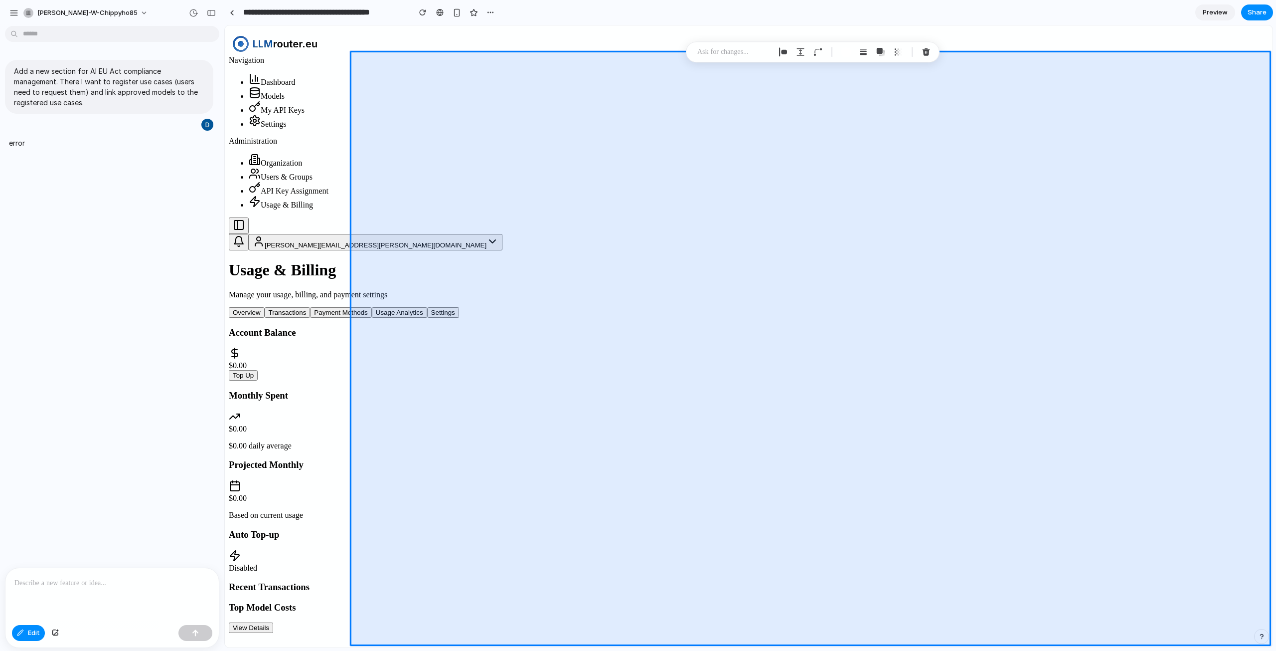
click at [598, 112] on div at bounding box center [748, 336] width 1047 height 622
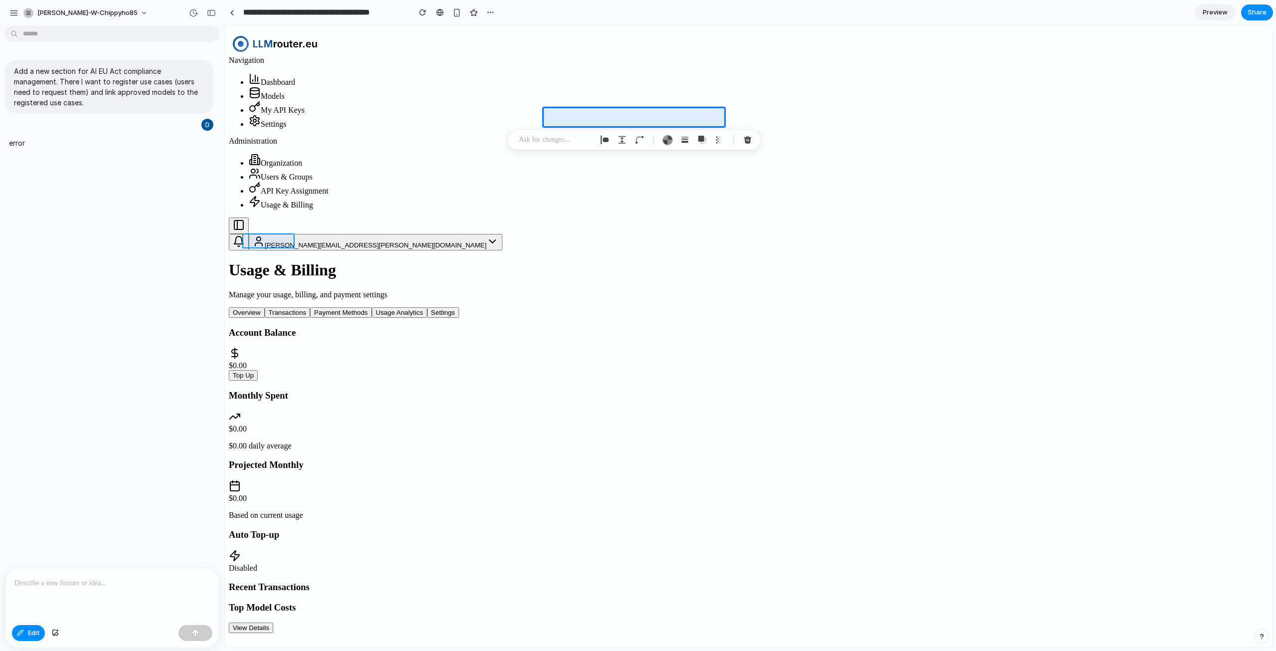
click at [277, 244] on div at bounding box center [748, 336] width 1047 height 622
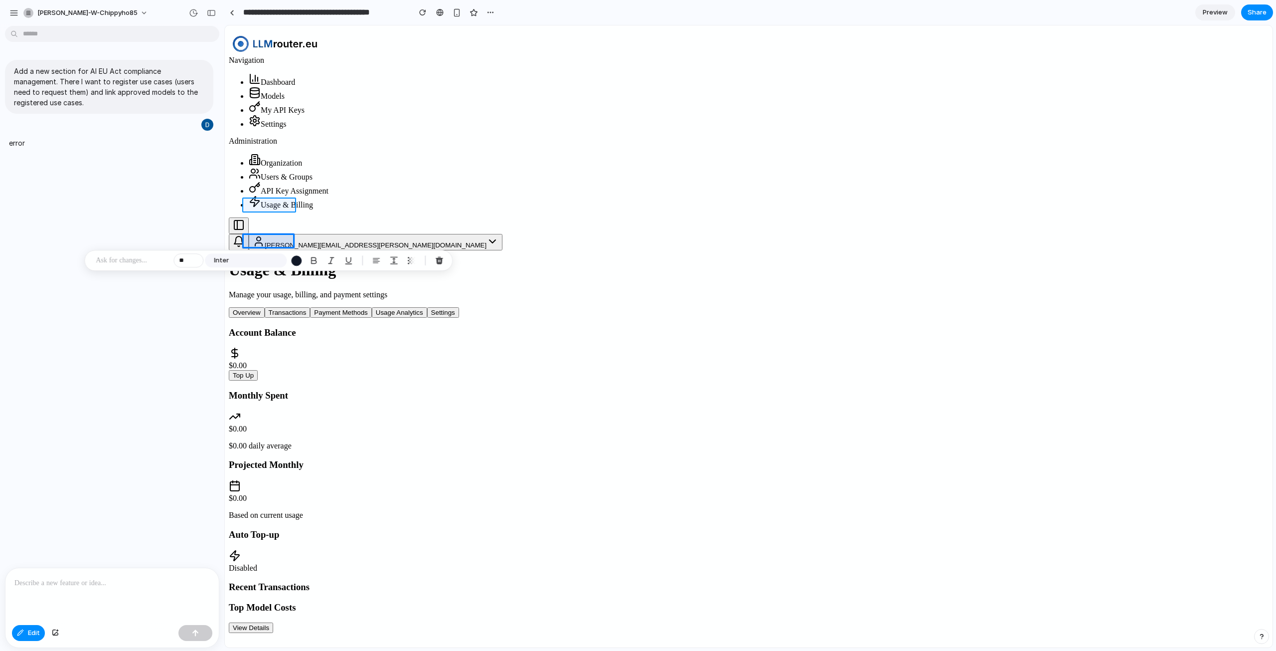
click at [274, 207] on div at bounding box center [748, 336] width 1047 height 622
click at [276, 246] on div at bounding box center [748, 336] width 1047 height 622
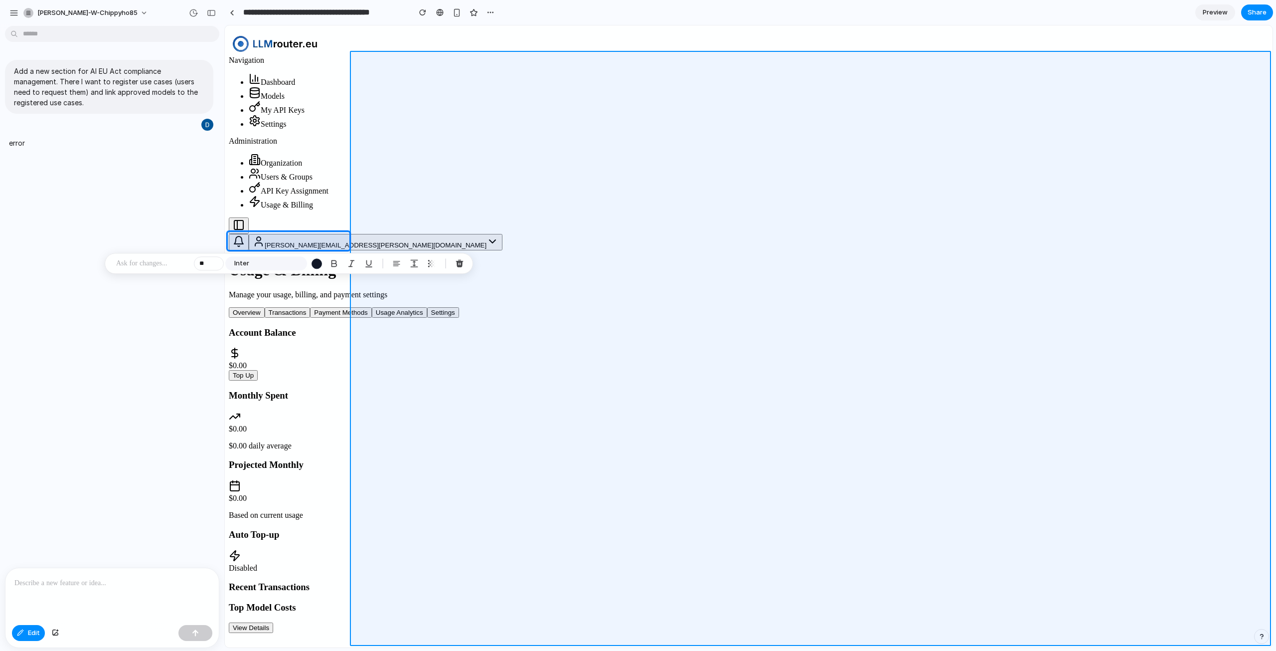
click at [592, 322] on div at bounding box center [748, 336] width 1047 height 622
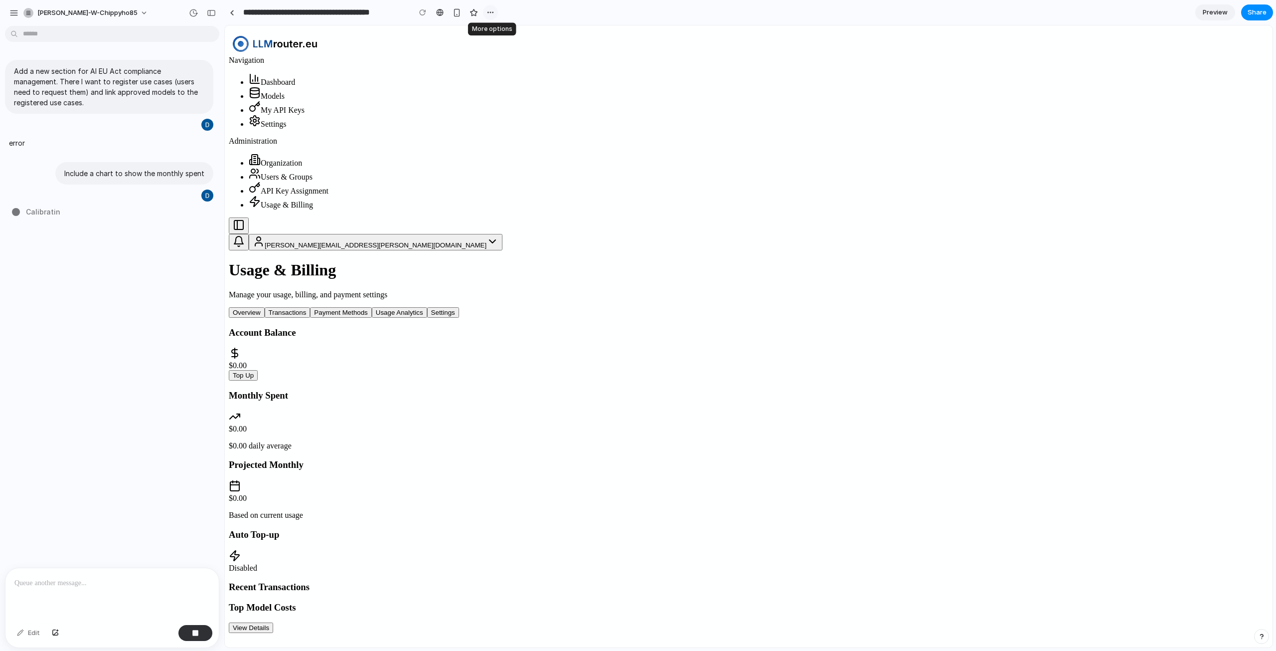
click at [491, 10] on div "button" at bounding box center [491, 12] width 8 height 8
click at [1226, 253] on div "Duplicate Delete" at bounding box center [638, 325] width 1276 height 651
click at [273, 622] on button "View Details" at bounding box center [251, 627] width 44 height 10
type input "**********"
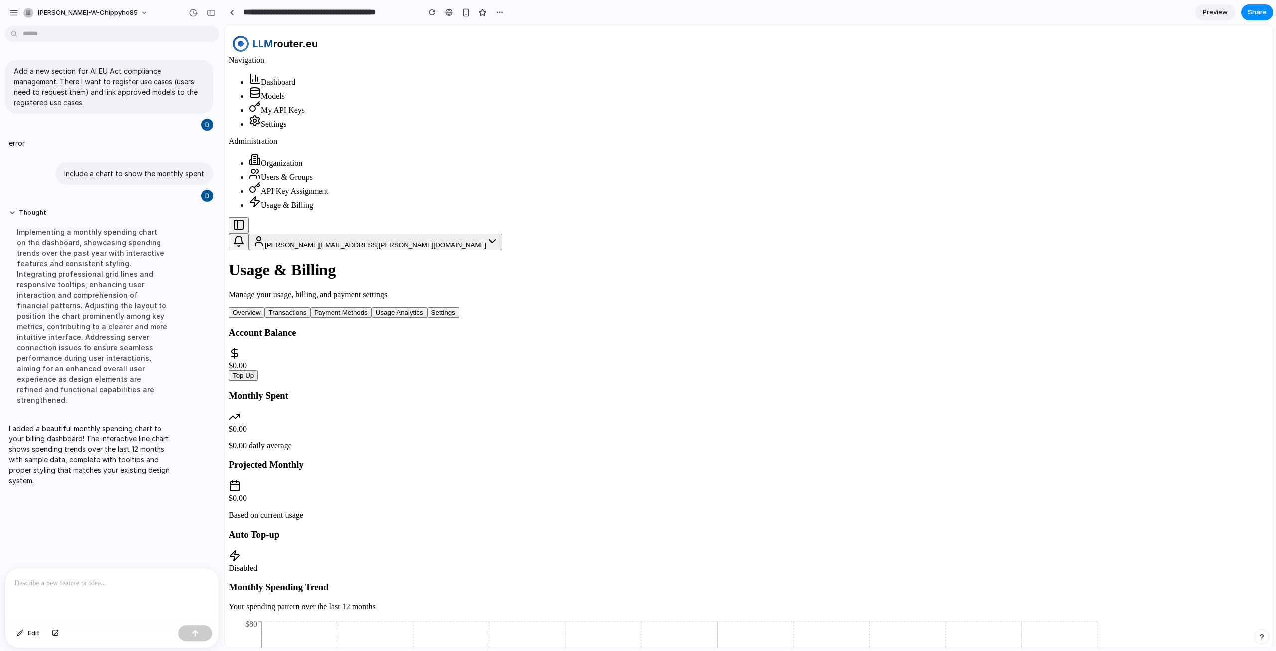
click at [455, 361] on div "$0.00 Top Up" at bounding box center [749, 370] width 1040 height 19
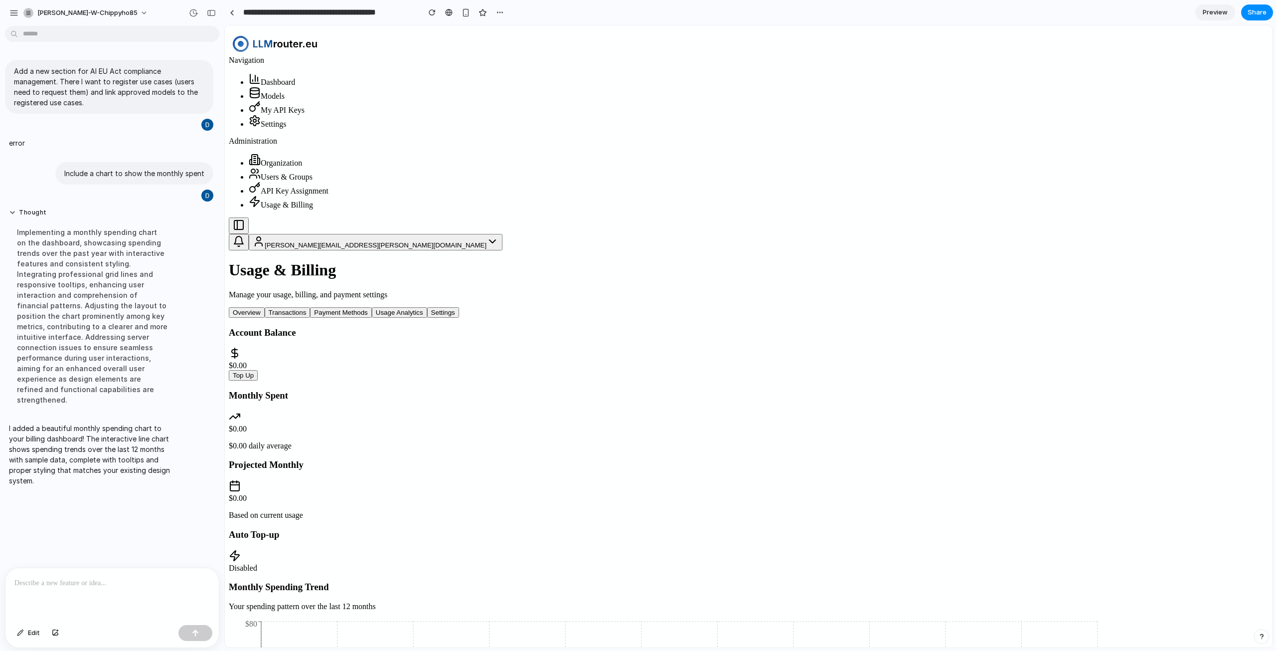
click at [603, 307] on div "Overview Transactions Payment Methods Usage Analytics Settings Account Balance …" at bounding box center [749, 567] width 1040 height 521
click at [311, 307] on button "Transactions" at bounding box center [288, 312] width 46 height 10
click at [794, 261] on div "Usage & Billing Manage your usage, billing, and payment settings Overview Trans…" at bounding box center [749, 545] width 1040 height 568
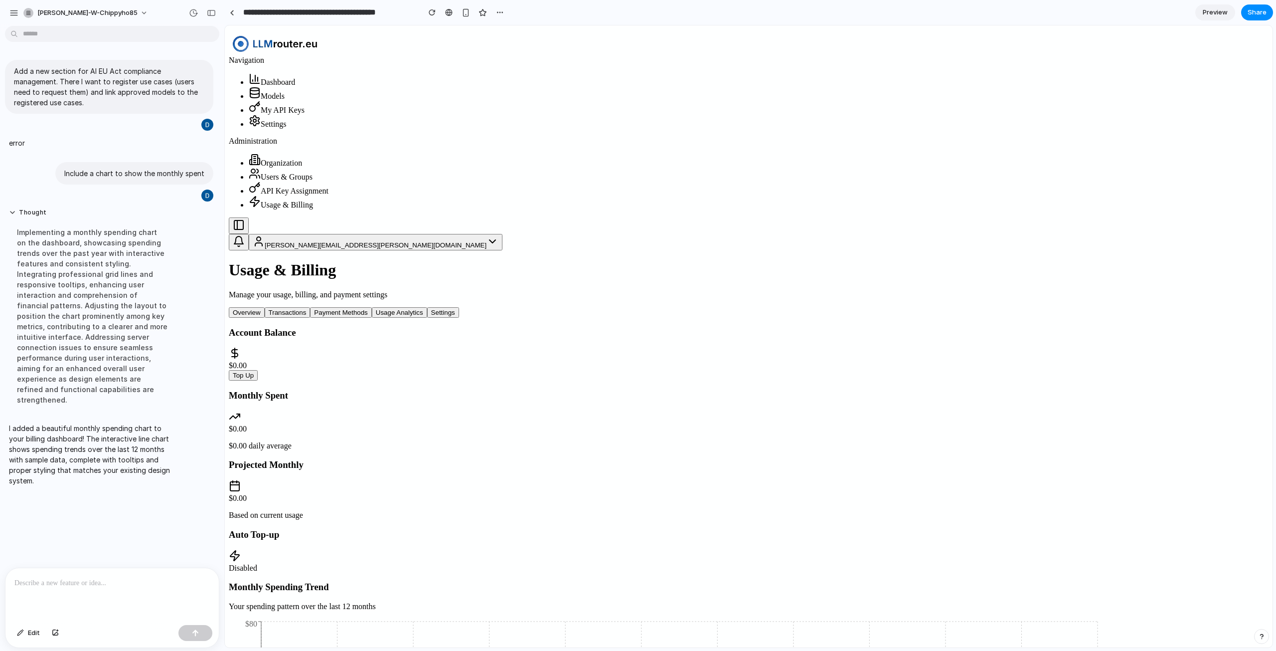
click at [371, 307] on button "Payment Methods" at bounding box center [340, 312] width 61 height 10
click at [427, 307] on button "Usage Analytics" at bounding box center [399, 312] width 55 height 10
click at [302, 167] on link "Organization" at bounding box center [275, 163] width 53 height 8
click at [505, 8] on button "button" at bounding box center [500, 12] width 15 height 15
click at [507, 50] on div "Delete" at bounding box center [515, 50] width 32 height 10
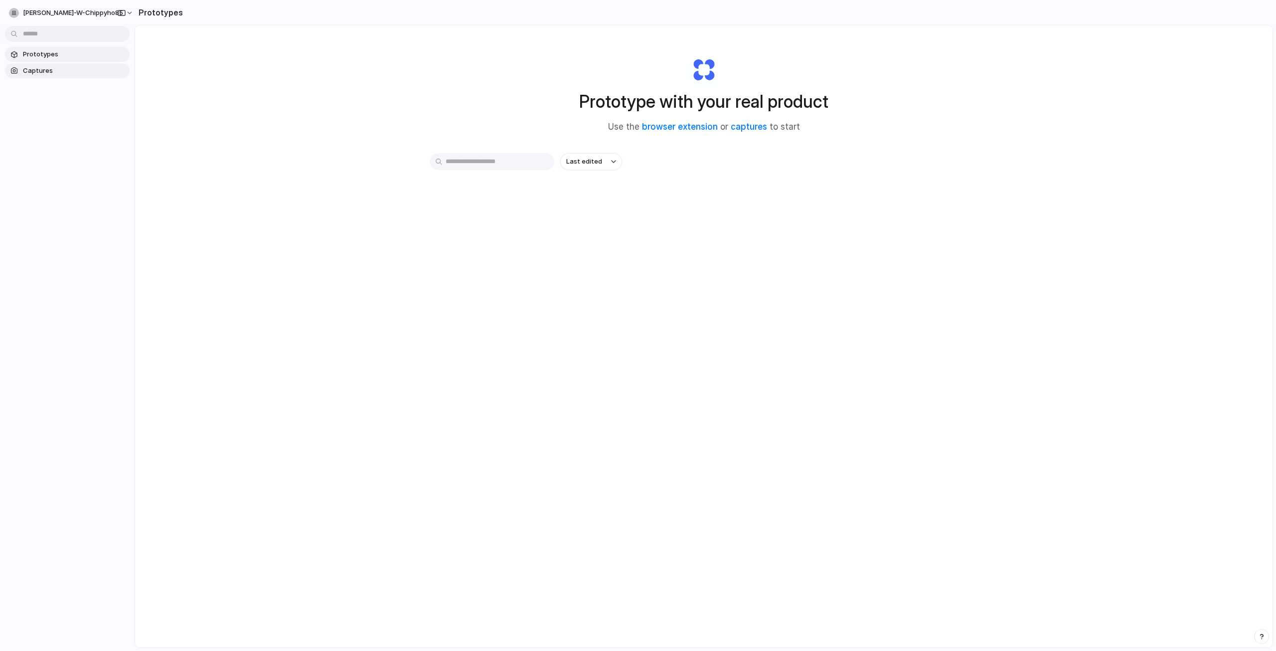
click at [37, 74] on span "Captures" at bounding box center [74, 71] width 103 height 10
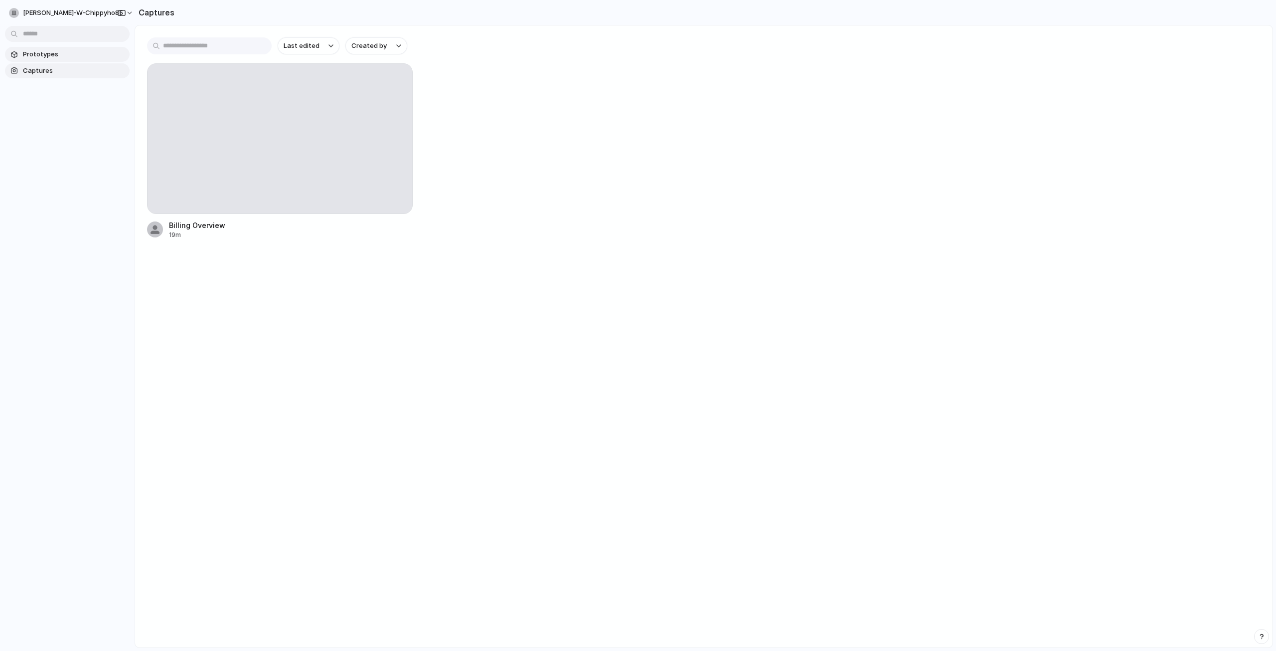
click at [49, 51] on span "Prototypes" at bounding box center [74, 54] width 103 height 10
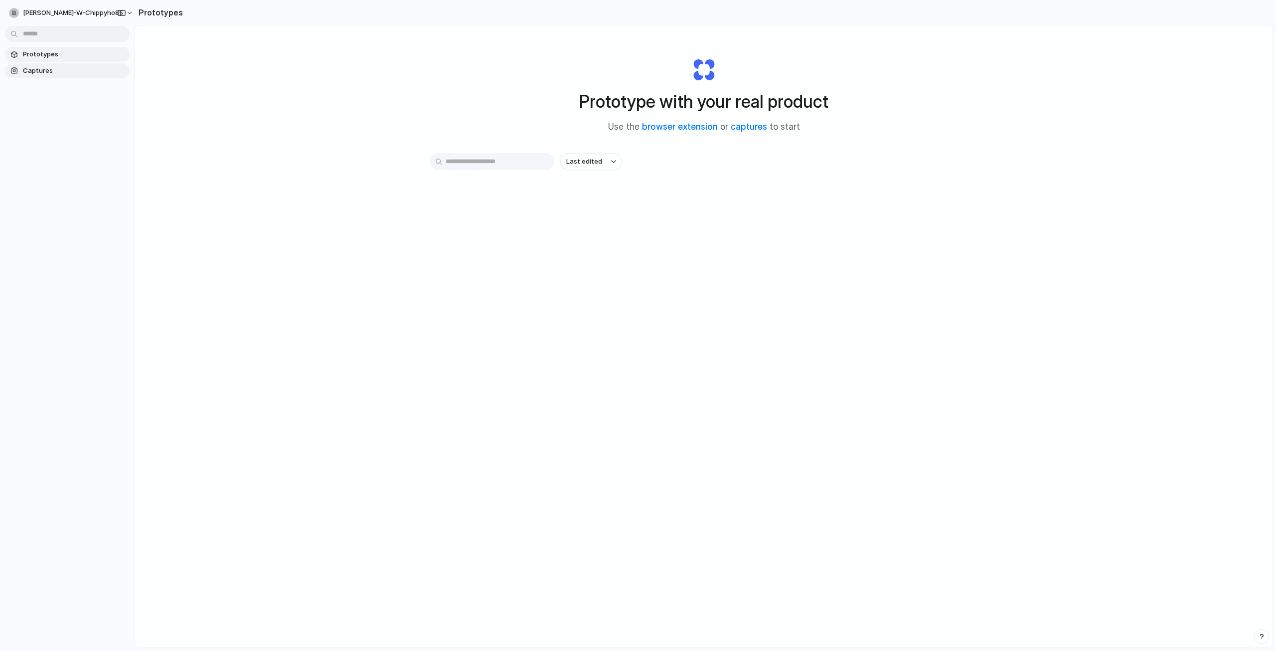
click at [49, 67] on span "Captures" at bounding box center [74, 71] width 103 height 10
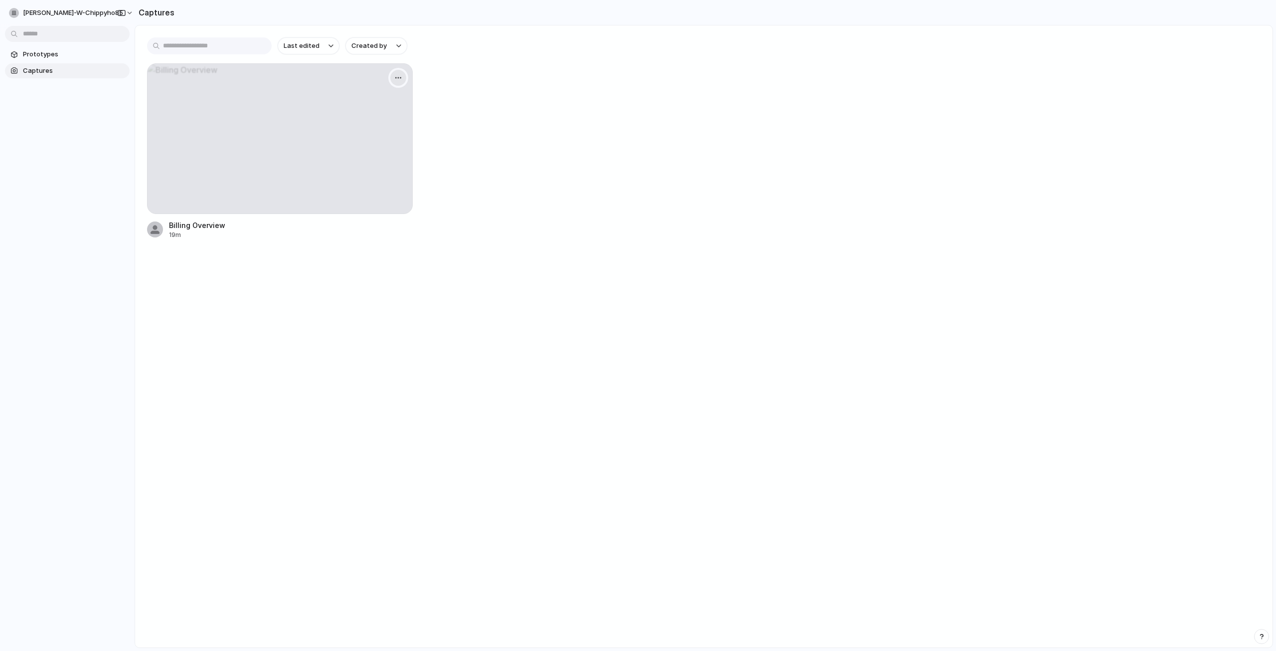
click at [394, 78] on button "button" at bounding box center [398, 78] width 16 height 16
click at [374, 164] on li "Delete" at bounding box center [366, 164] width 78 height 16
